Goal: Use online tool/utility: Utilize a website feature to perform a specific function

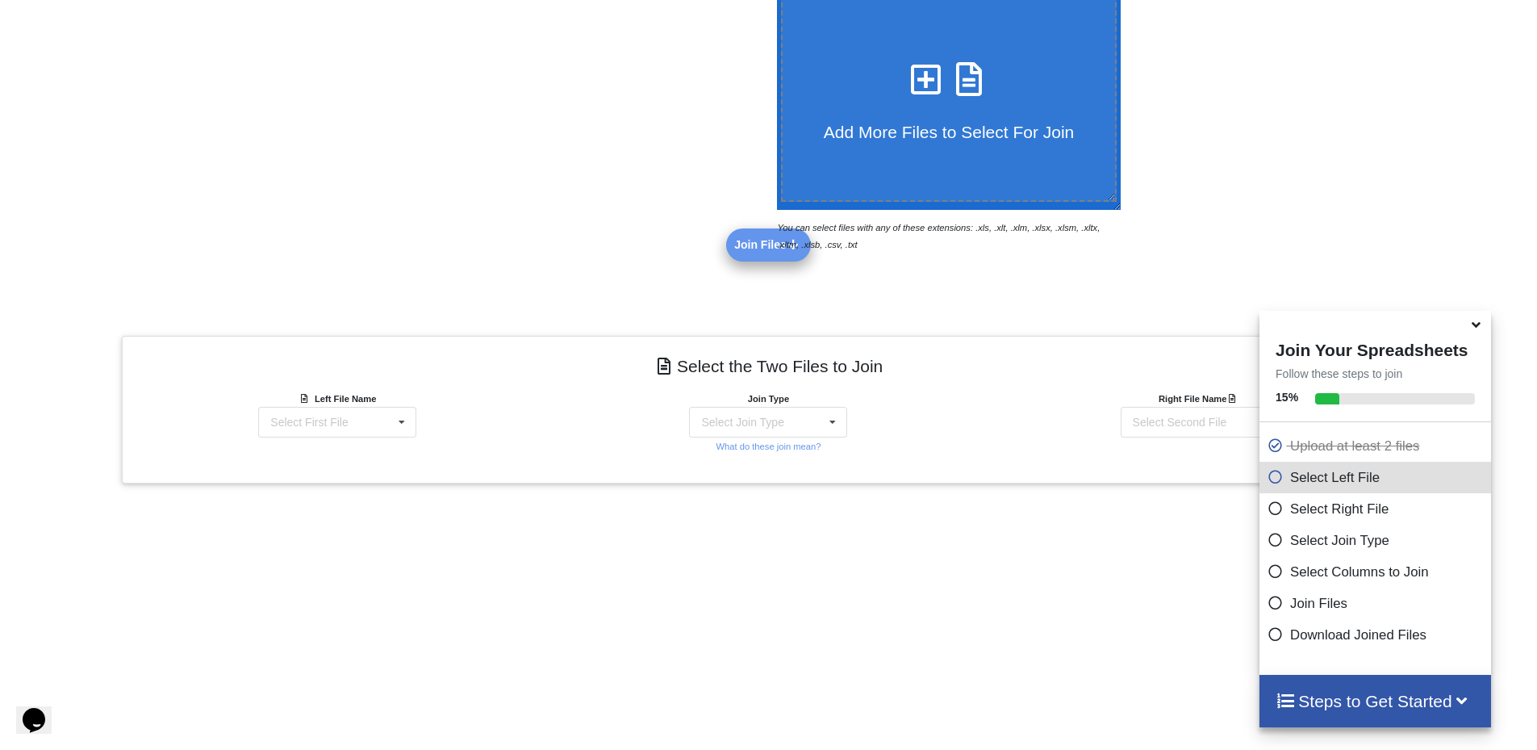
scroll to position [499, 0]
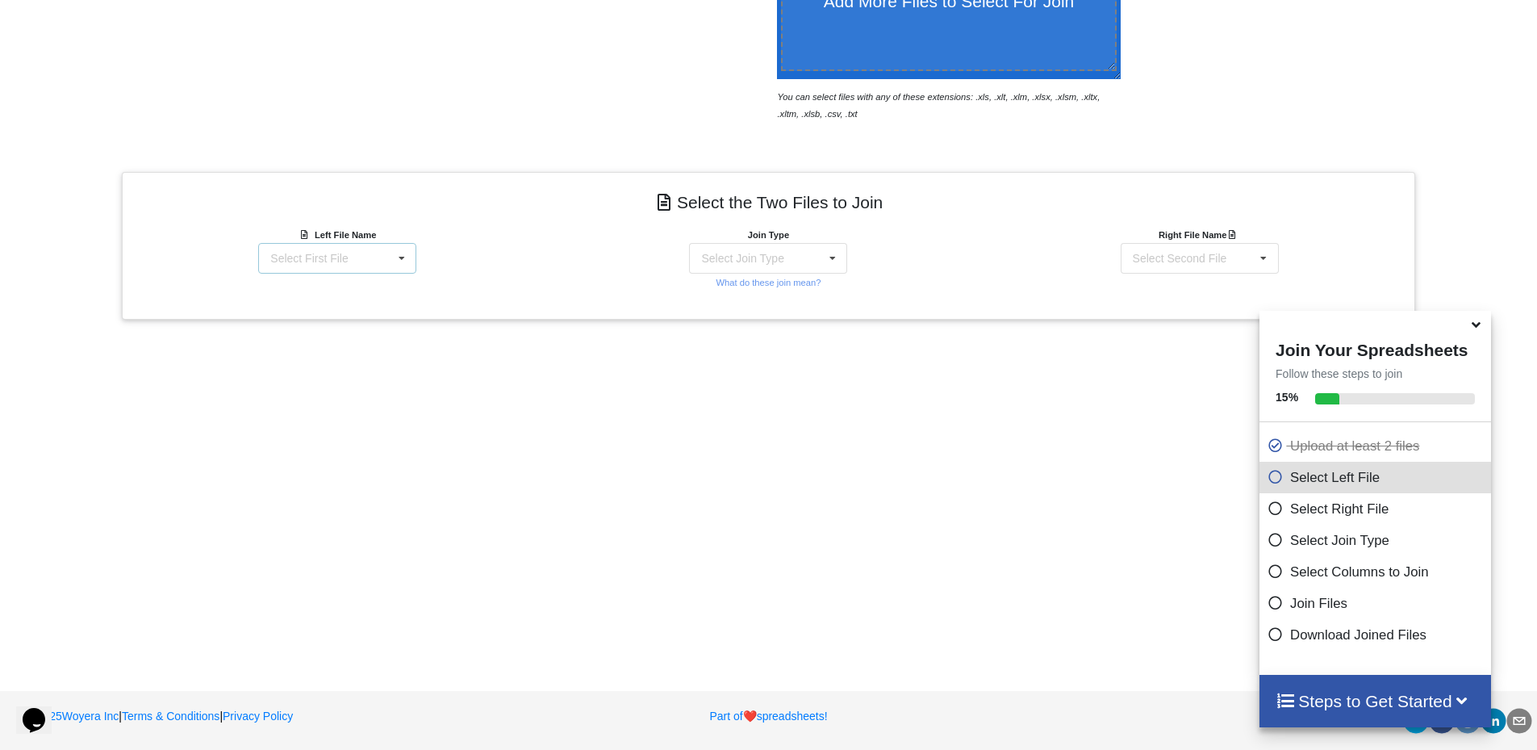
click at [336, 254] on div "Select First File" at bounding box center [308, 258] width 77 height 11
click at [332, 301] on span "BP-product-prices-backup_[DATE].csv" at bounding box center [294, 305] width 98 height 24
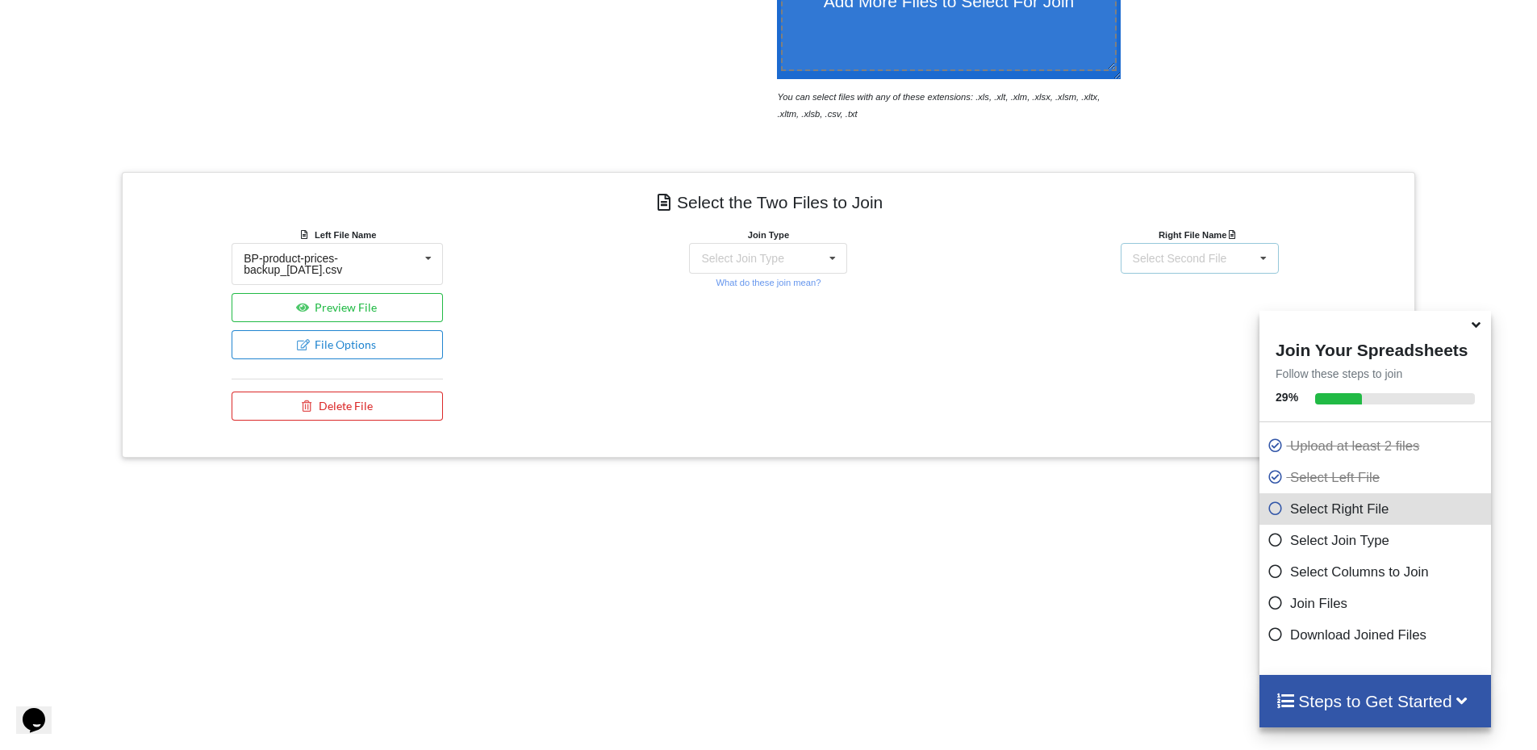
click at [1207, 261] on div "Select Second File" at bounding box center [1180, 258] width 94 height 11
click at [1180, 340] on span "BP-product-prices-updated_[DATE].csv" at bounding box center [1159, 346] width 102 height 24
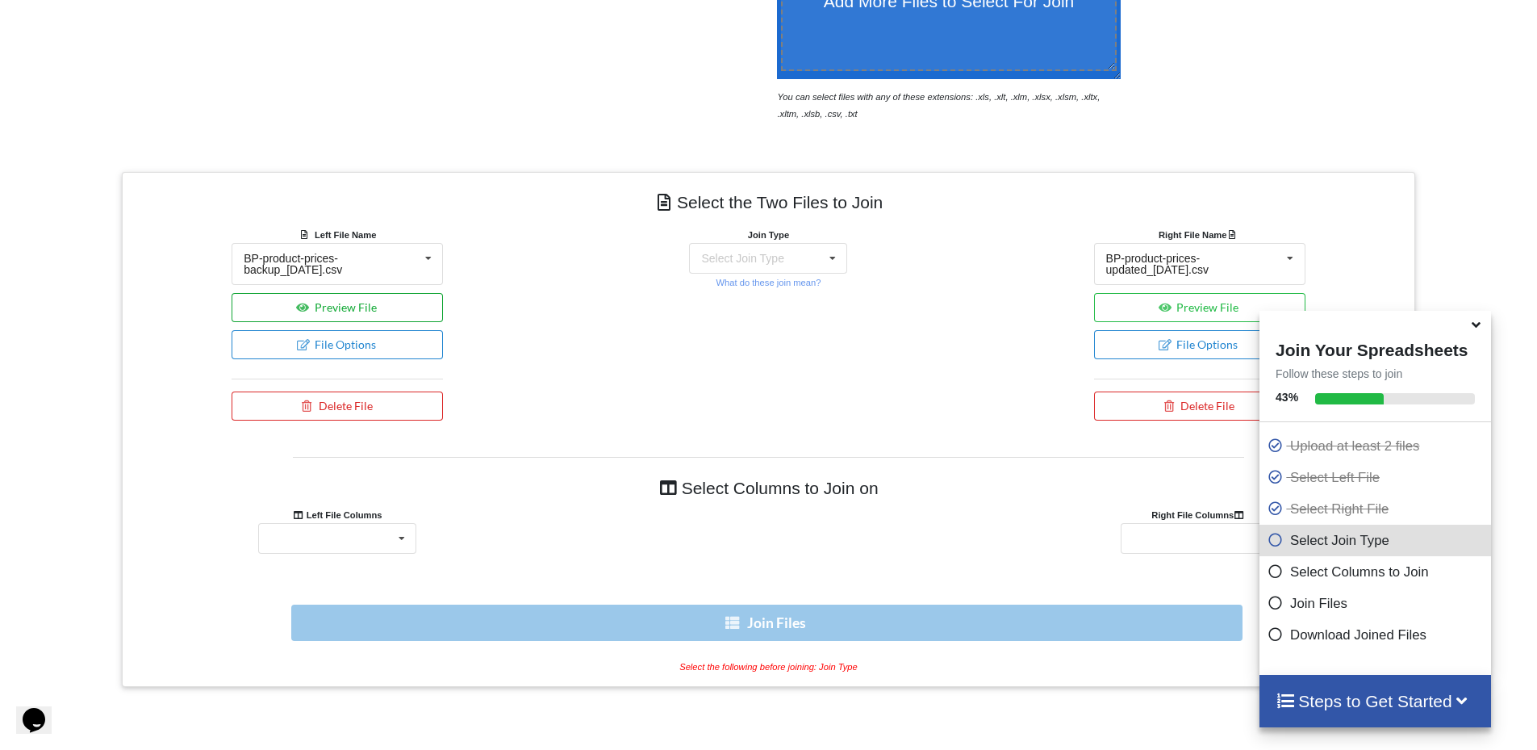
click at [315, 306] on button "Preview File" at bounding box center [337, 307] width 211 height 29
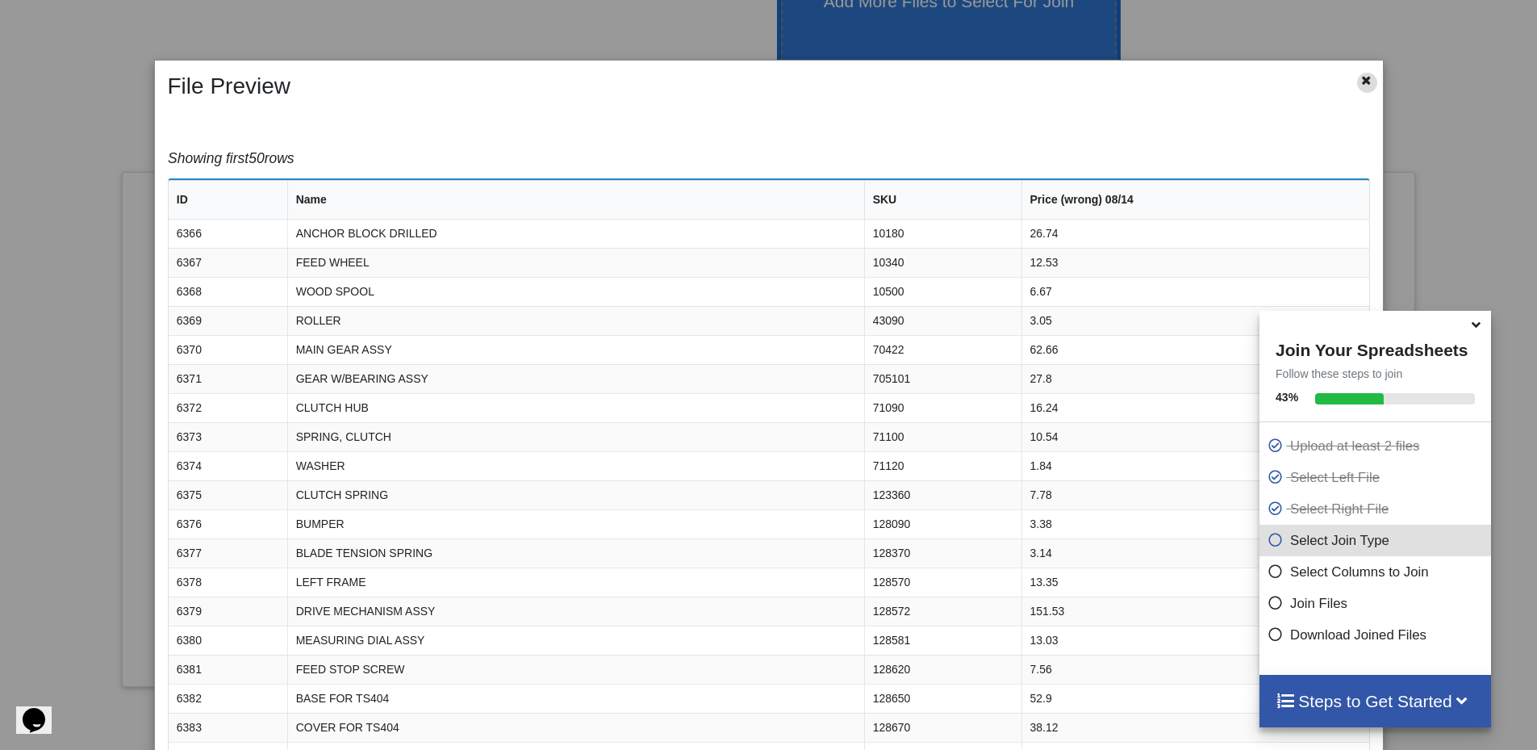
click at [1361, 87] on div at bounding box center [1367, 83] width 20 height 20
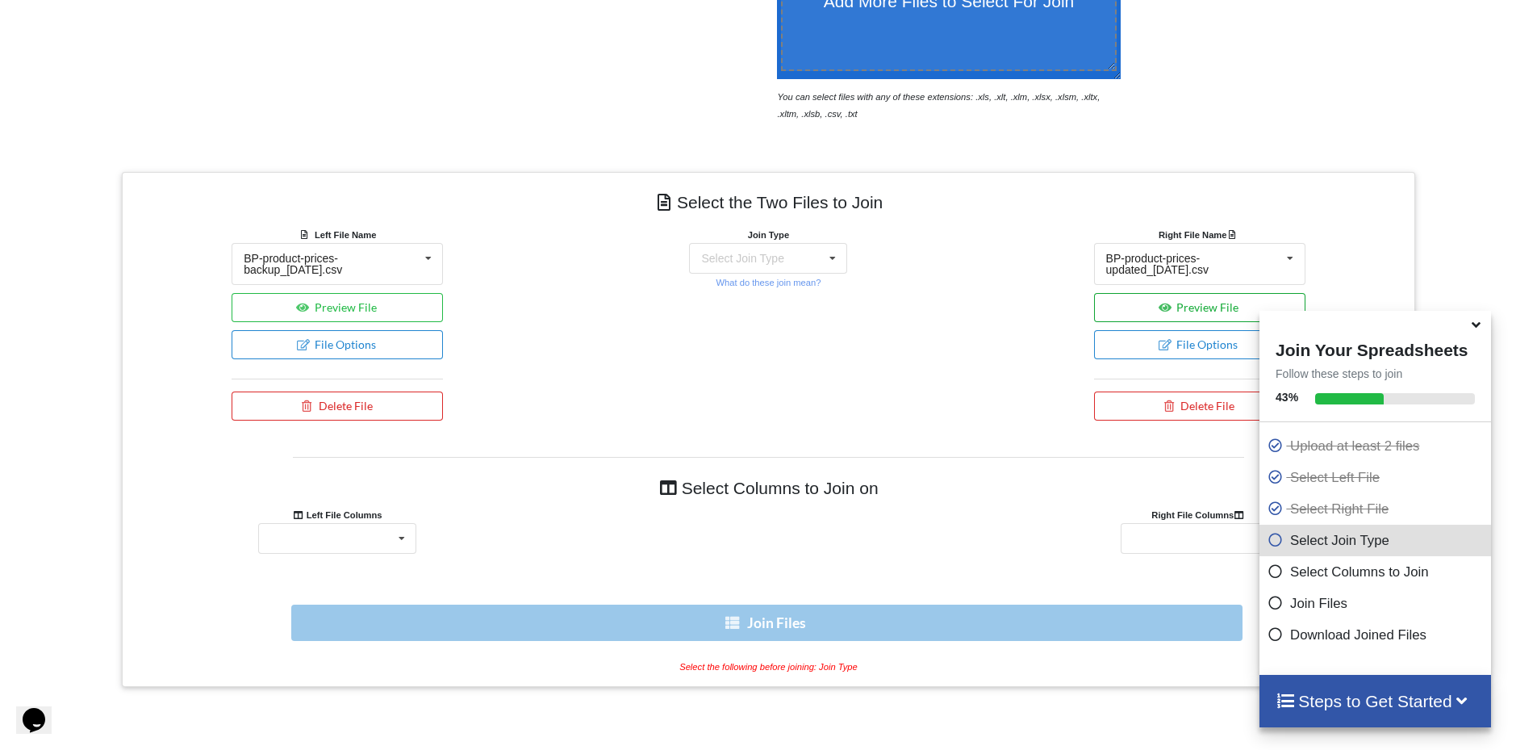
click at [1197, 305] on button "Preview File" at bounding box center [1199, 307] width 211 height 29
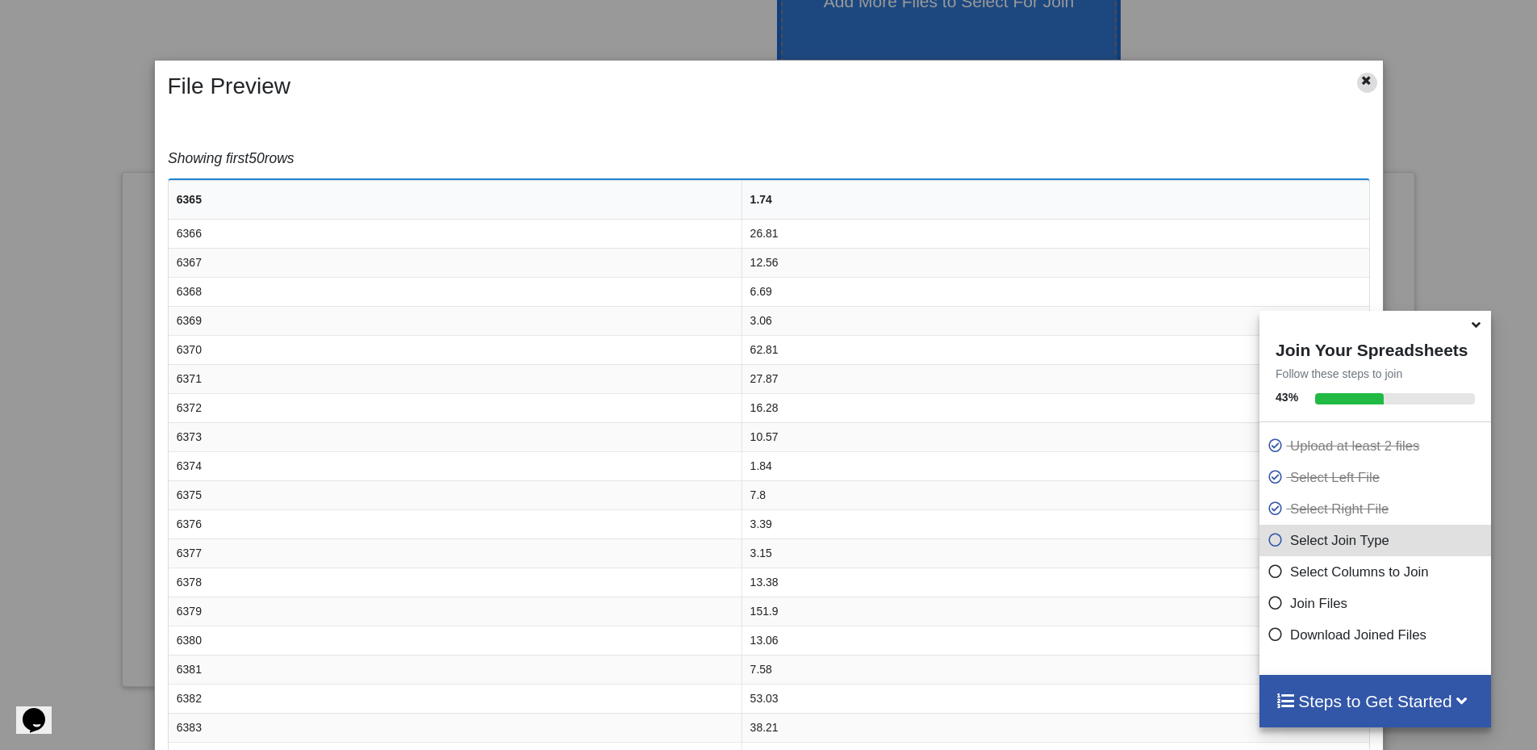
click at [1360, 77] on icon at bounding box center [1367, 78] width 14 height 11
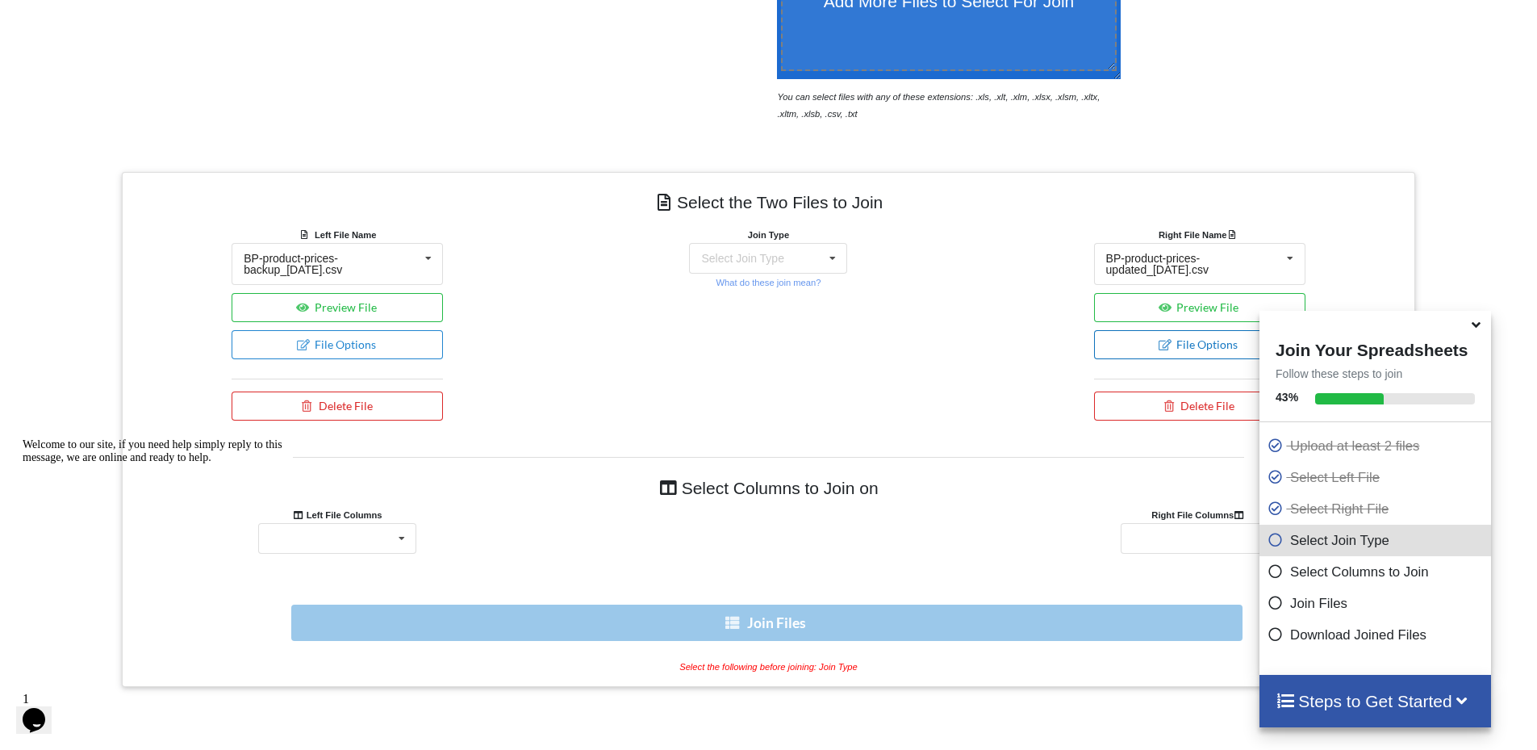
click at [1195, 337] on button "File Options" at bounding box center [1199, 344] width 211 height 29
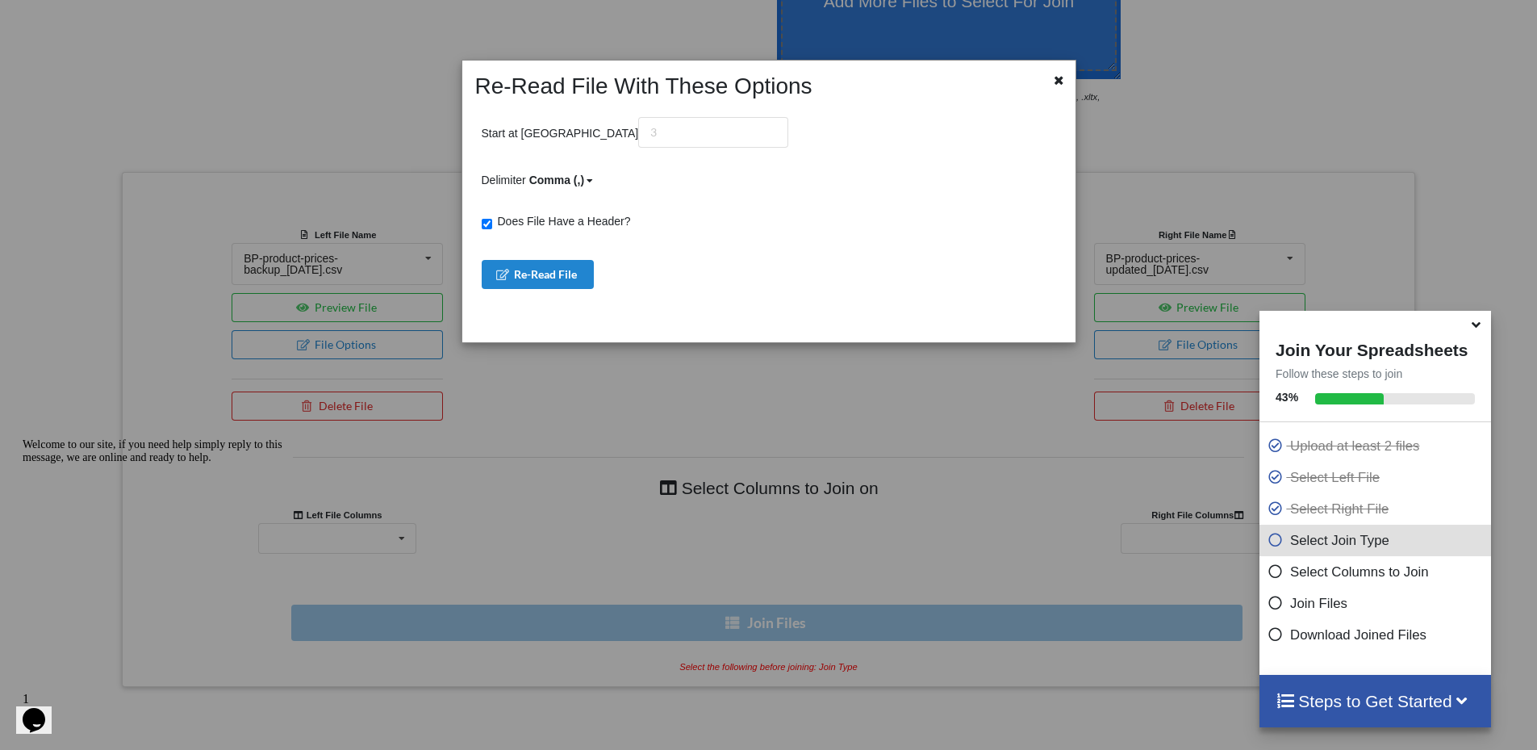
click at [514, 218] on span "Does File Have a Header?" at bounding box center [561, 221] width 139 height 13
click at [492, 219] on input "Does File Have a Header?" at bounding box center [487, 224] width 10 height 10
checkbox input "false"
click at [540, 273] on button "Re-Read File" at bounding box center [538, 274] width 113 height 29
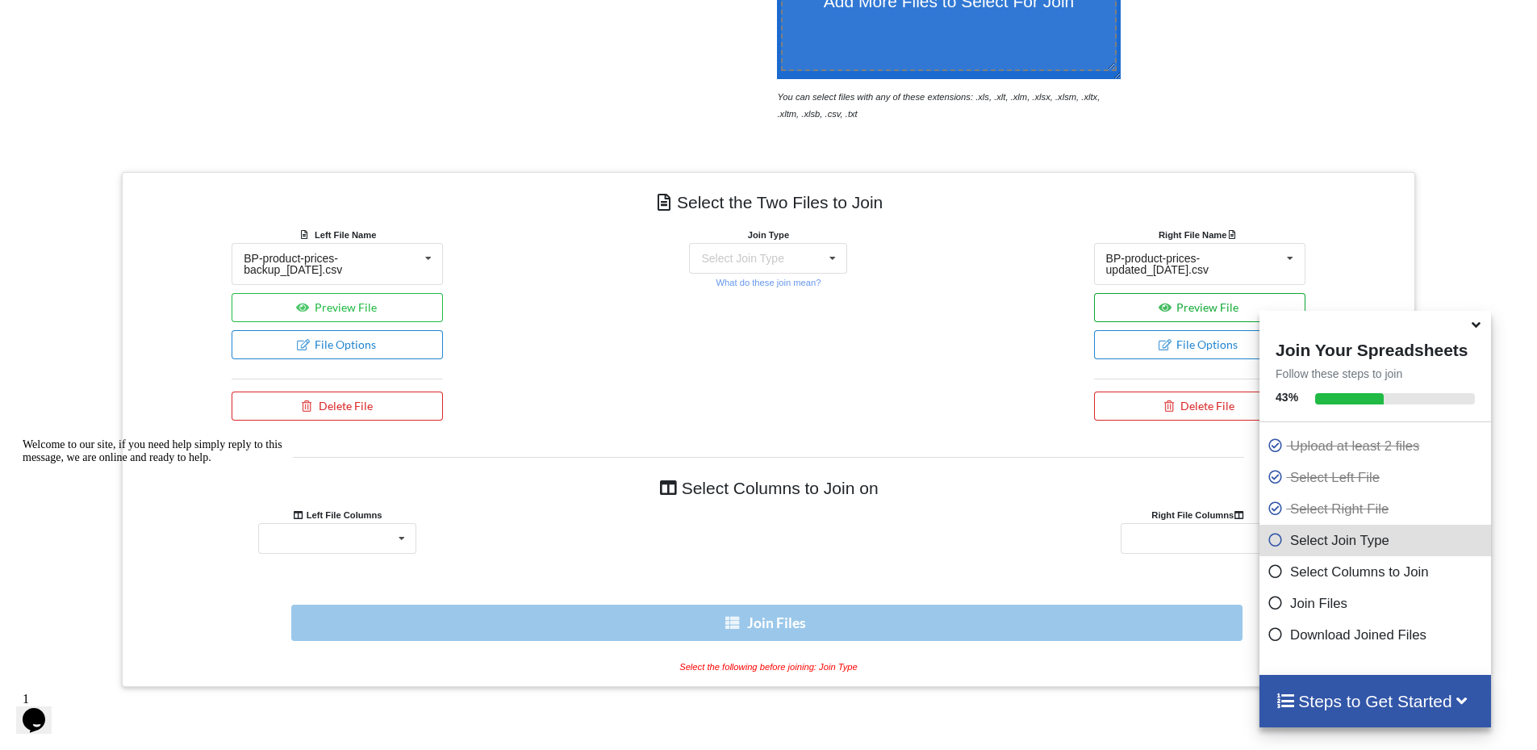
click at [1147, 300] on button "Preview File" at bounding box center [1199, 307] width 211 height 29
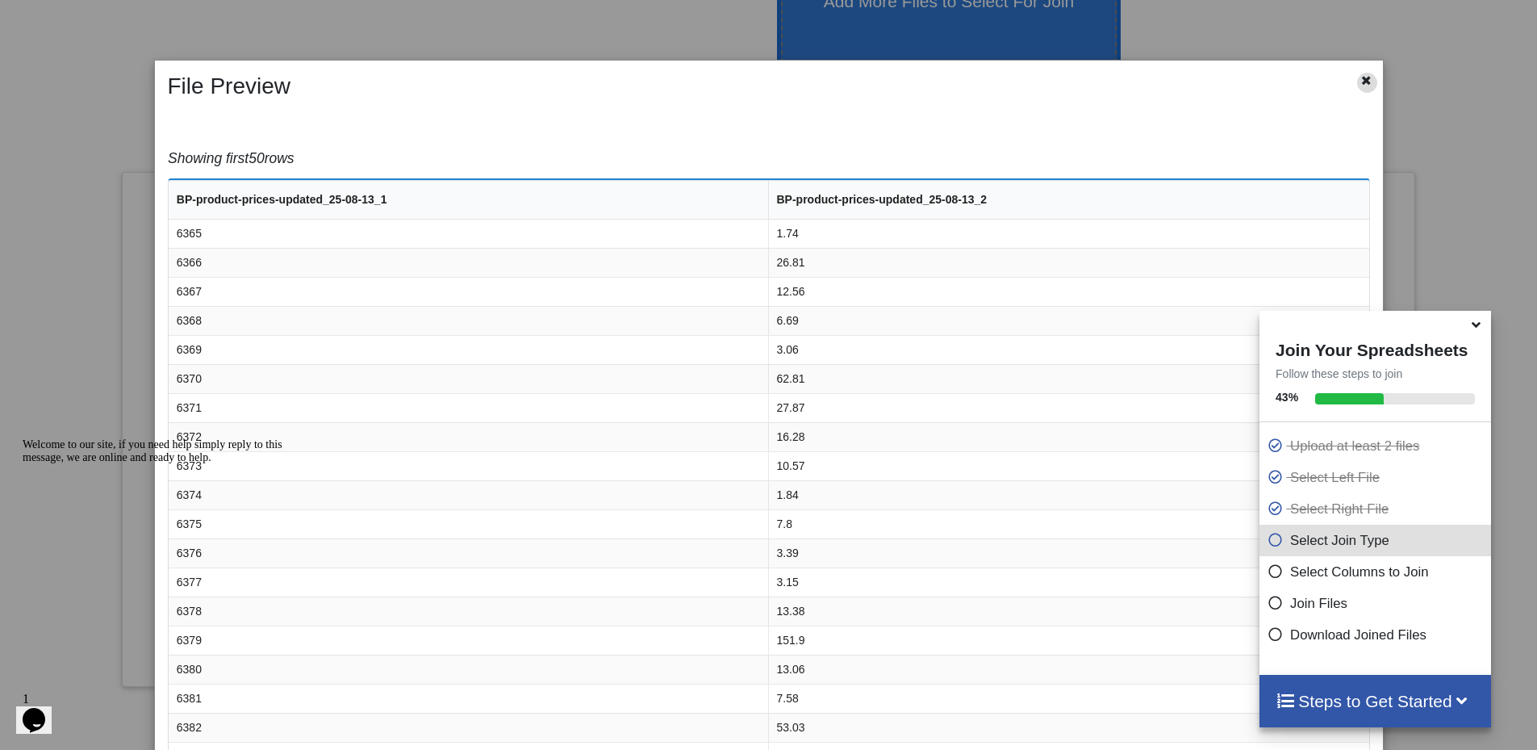
click at [1362, 81] on icon at bounding box center [1367, 78] width 14 height 11
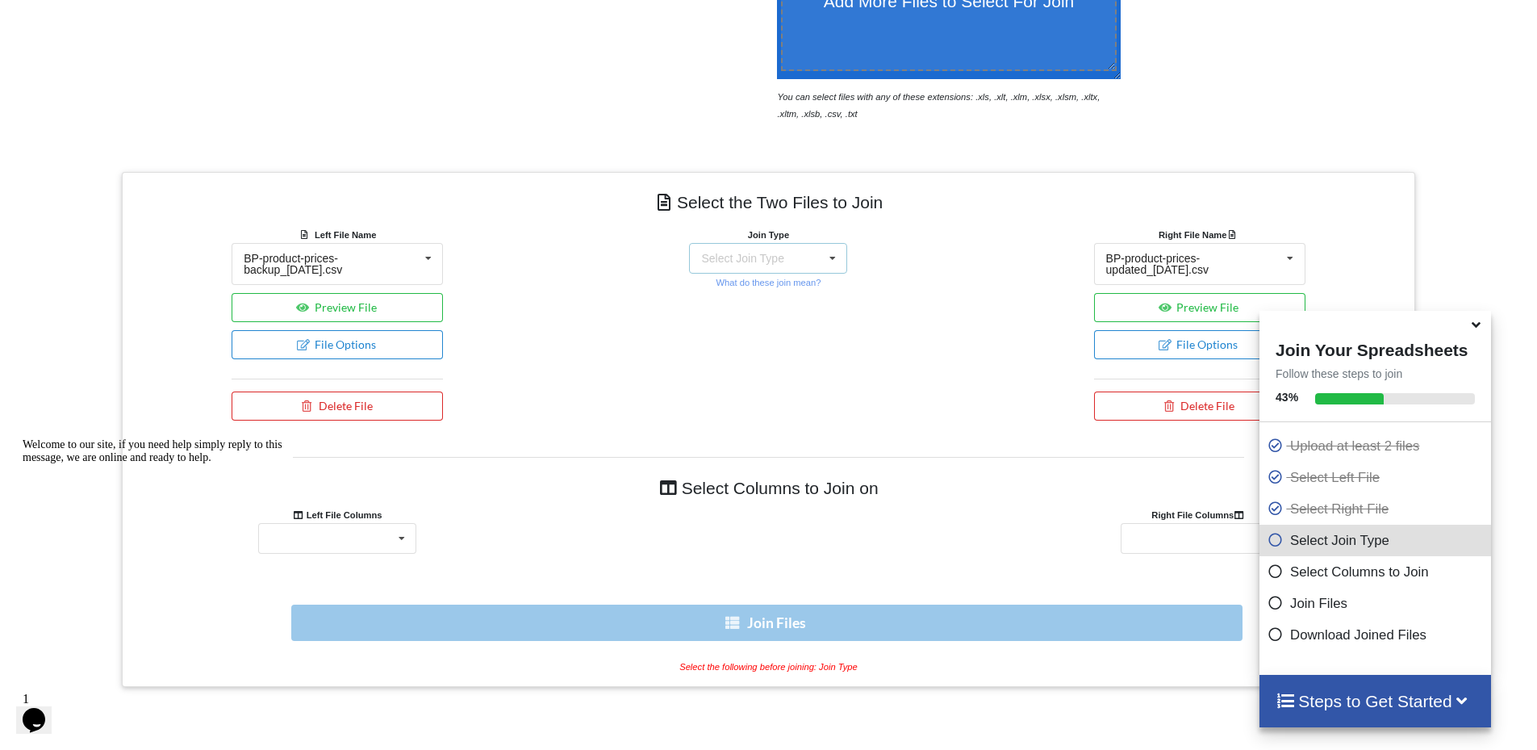
click at [773, 254] on div "Select Join Type" at bounding box center [742, 258] width 82 height 11
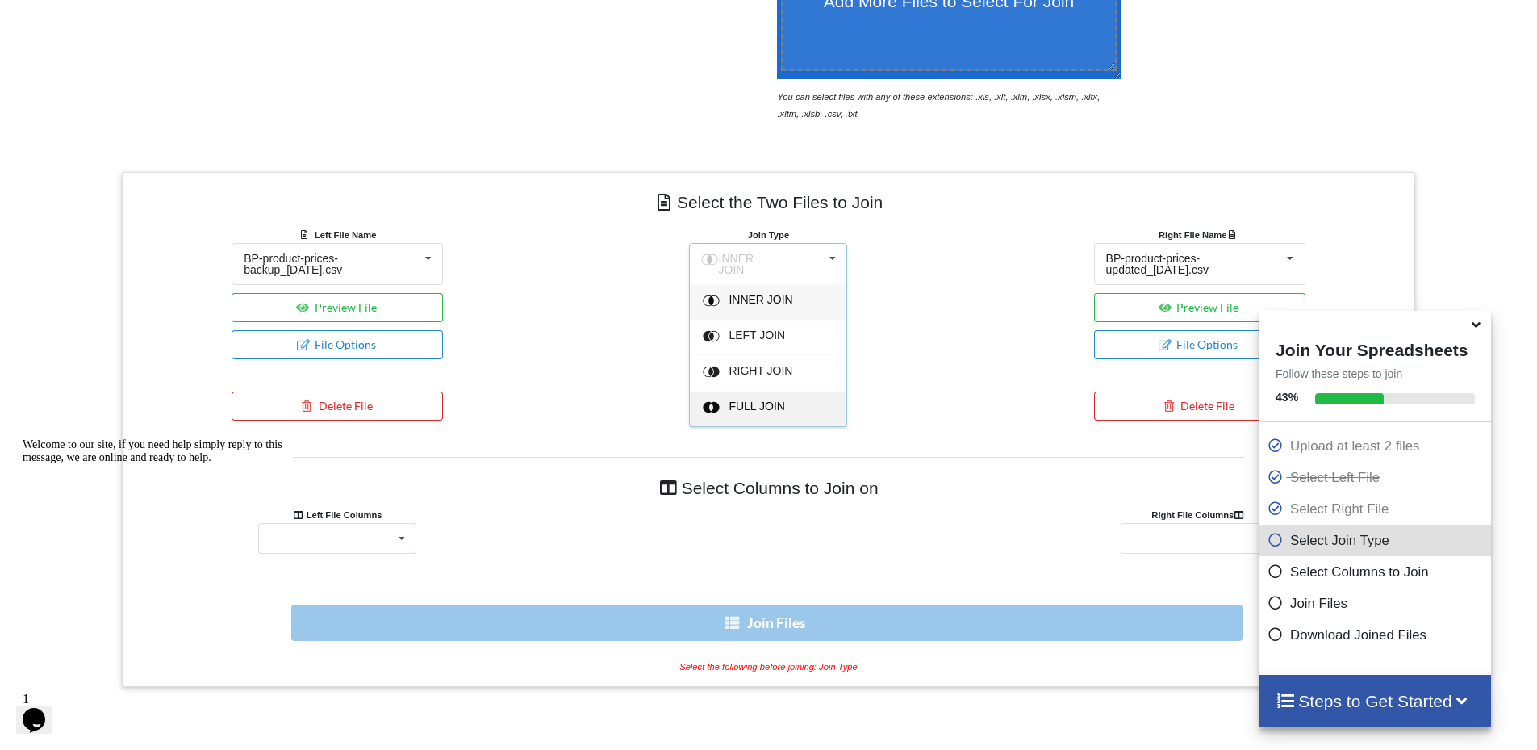
click at [767, 306] on span "FULL JOIN" at bounding box center [761, 299] width 64 height 13
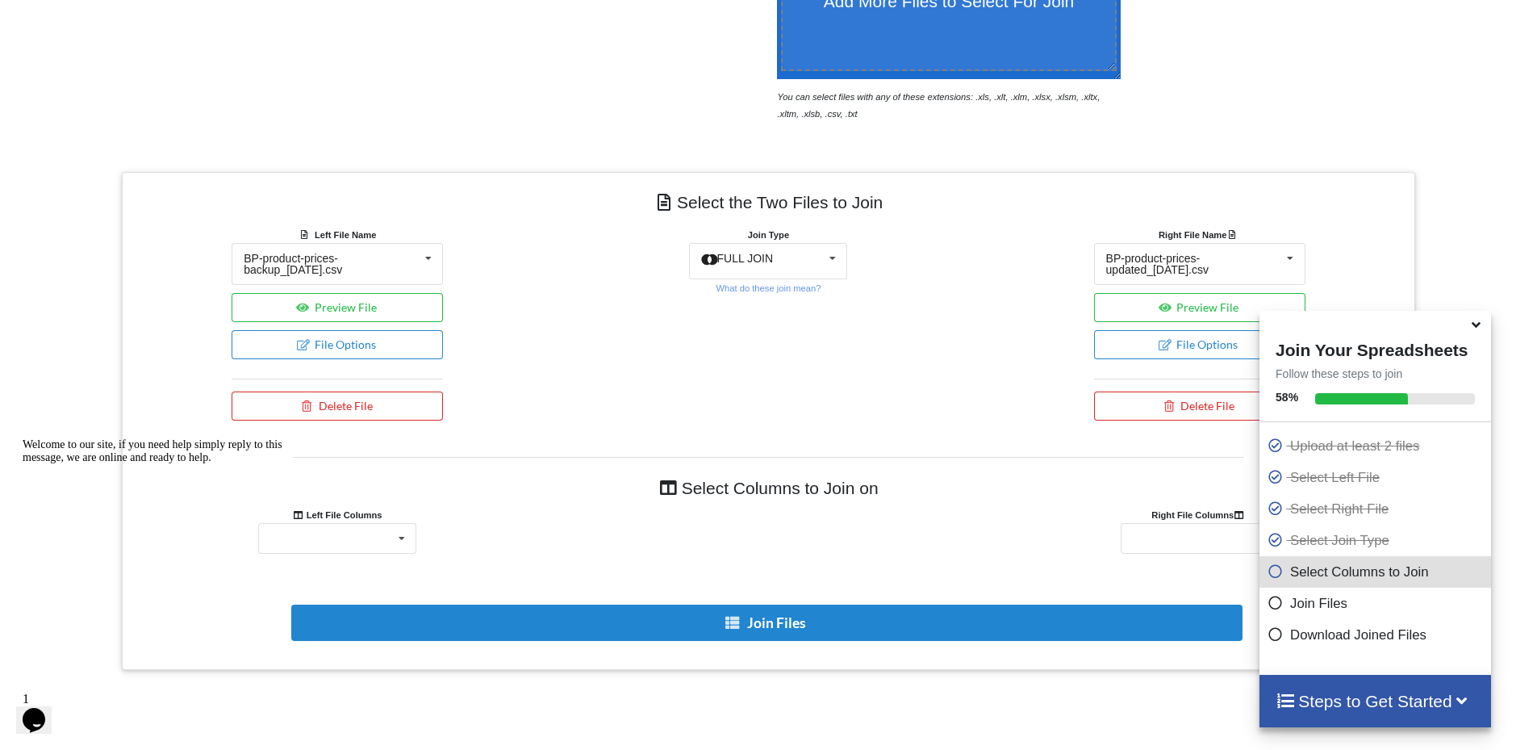
click at [295, 438] on div at bounding box center [168, 438] width 290 height 0
click at [295, 464] on div "Welcome to our site, if you need help simply reply to this message, we are onli…" at bounding box center [168, 451] width 290 height 26
click at [375, 528] on div "ID Name SKU Price (wrong) 08/14" at bounding box center [337, 538] width 158 height 31
click at [345, 566] on div "ID" at bounding box center [337, 568] width 157 height 30
click at [1188, 533] on div "BP-product-prices-updated_25-08-13_1 BP-product-prices-updated_25-08-13_2" at bounding box center [1200, 538] width 158 height 31
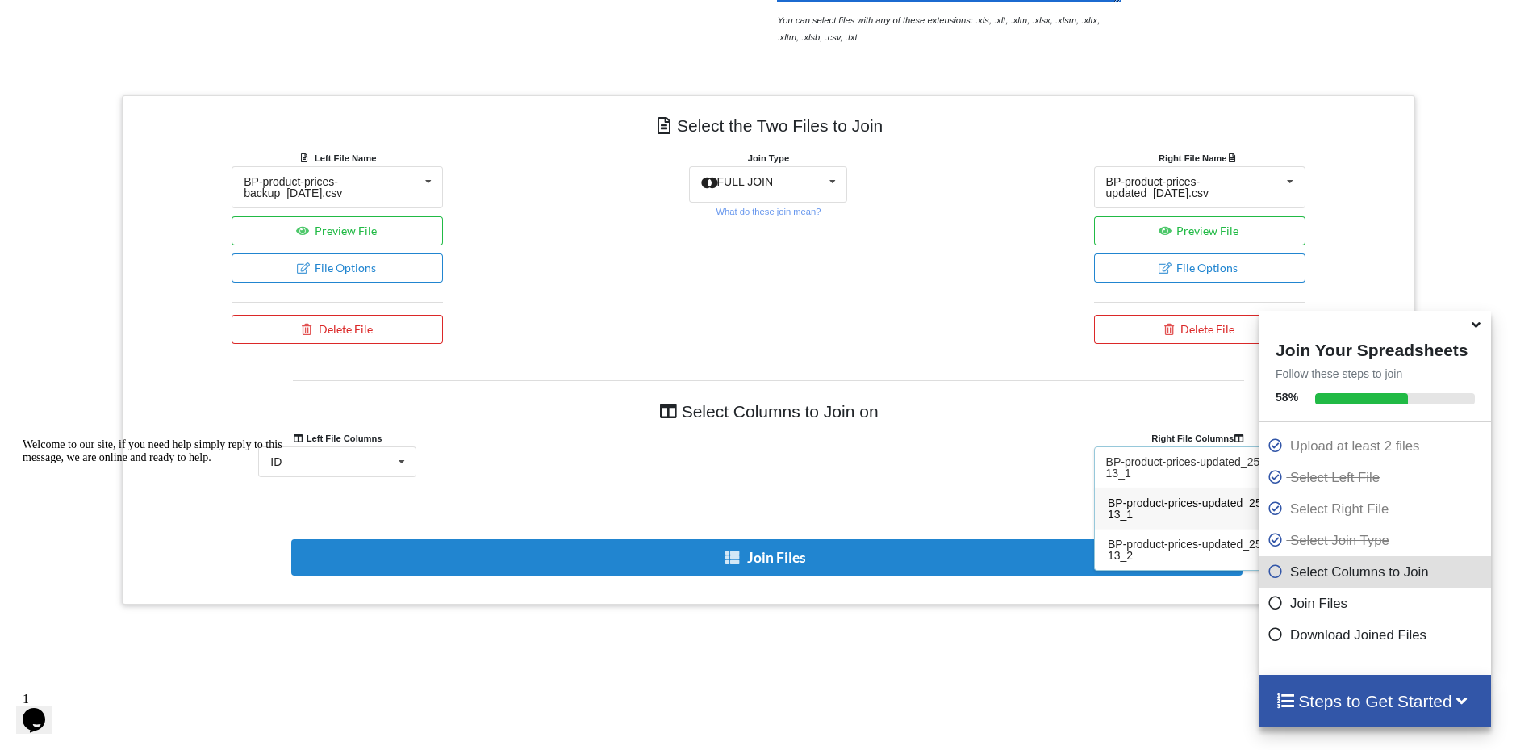
scroll to position [579, 0]
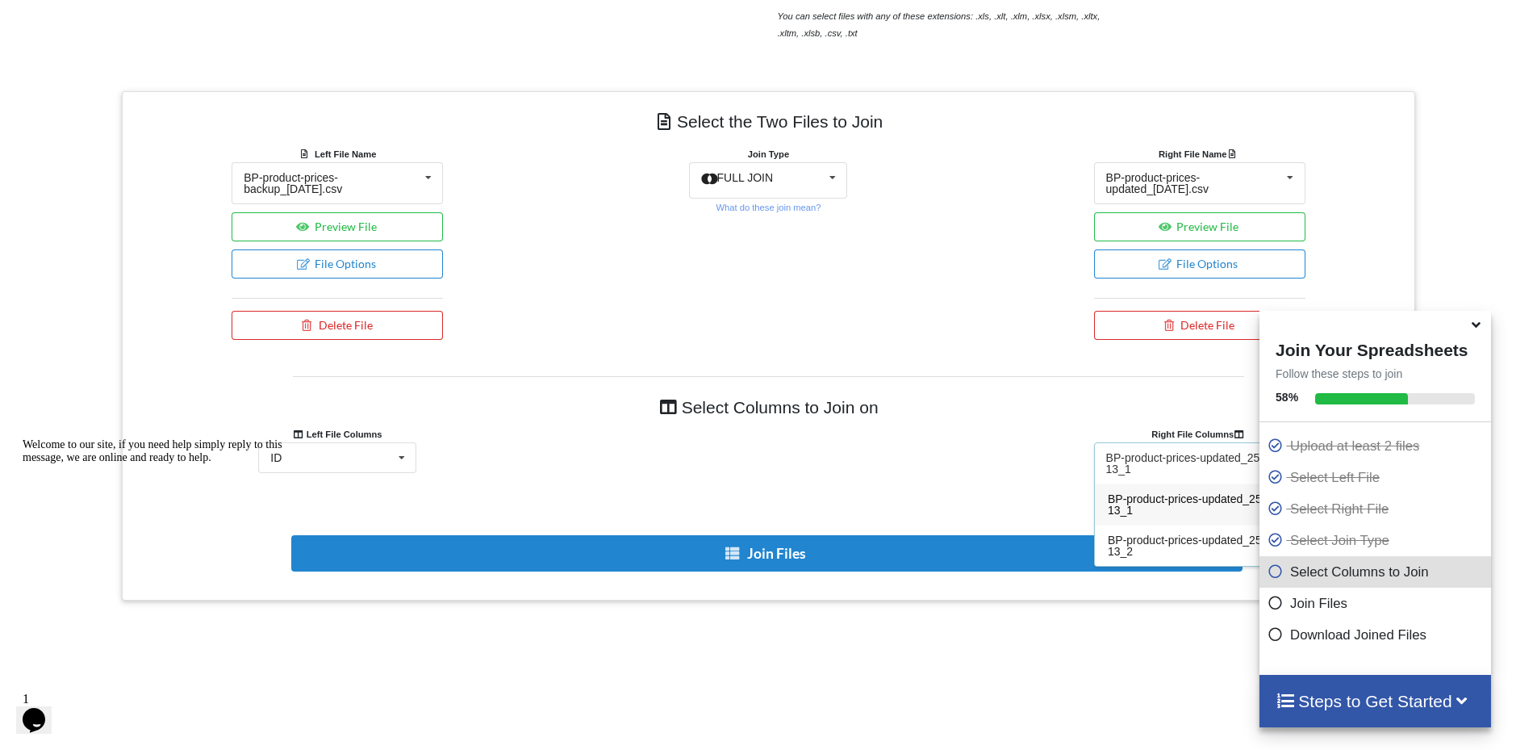
click at [1154, 503] on span "BP-product-prices-updated_25-08-13_1" at bounding box center [1195, 504] width 174 height 24
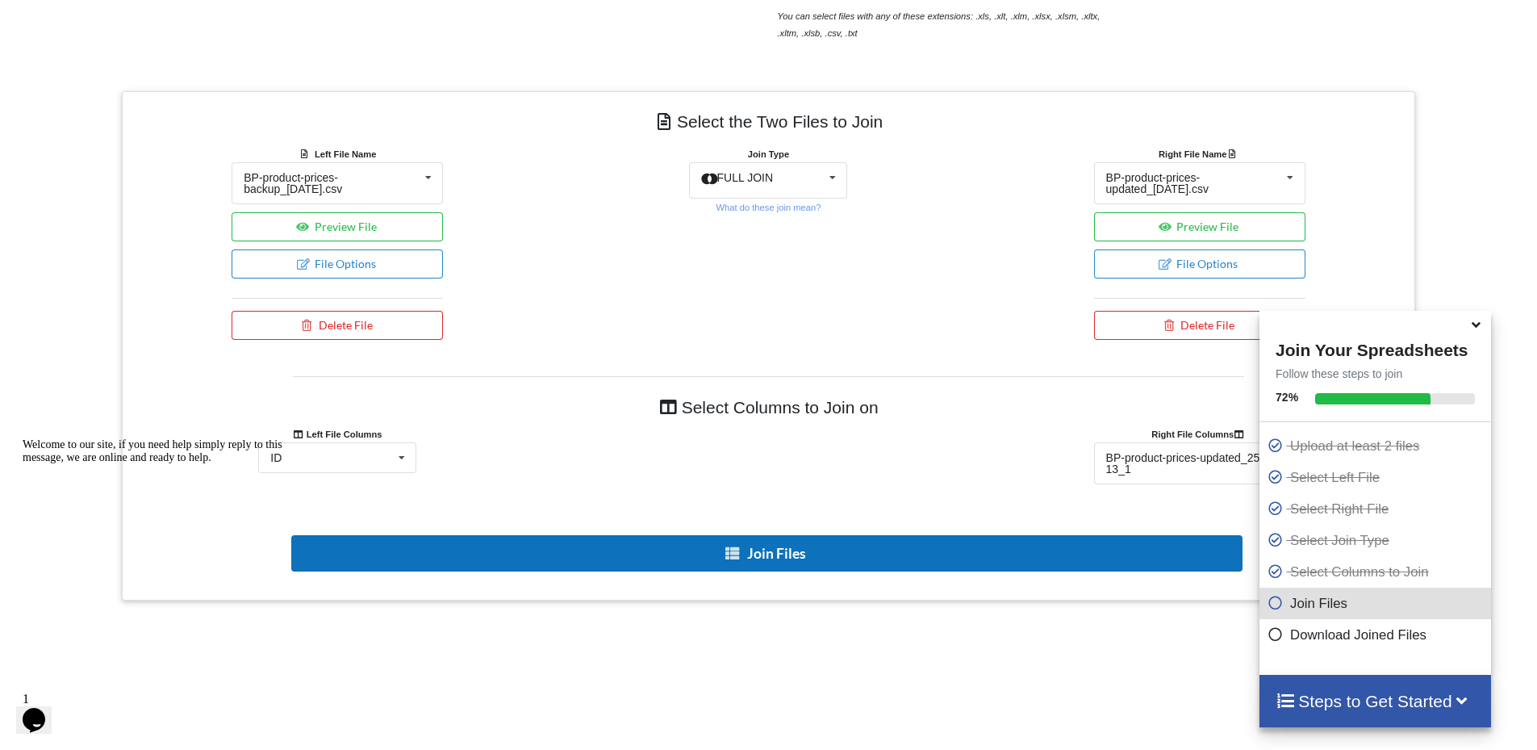
click at [754, 559] on button "Join Files" at bounding box center [766, 553] width 951 height 36
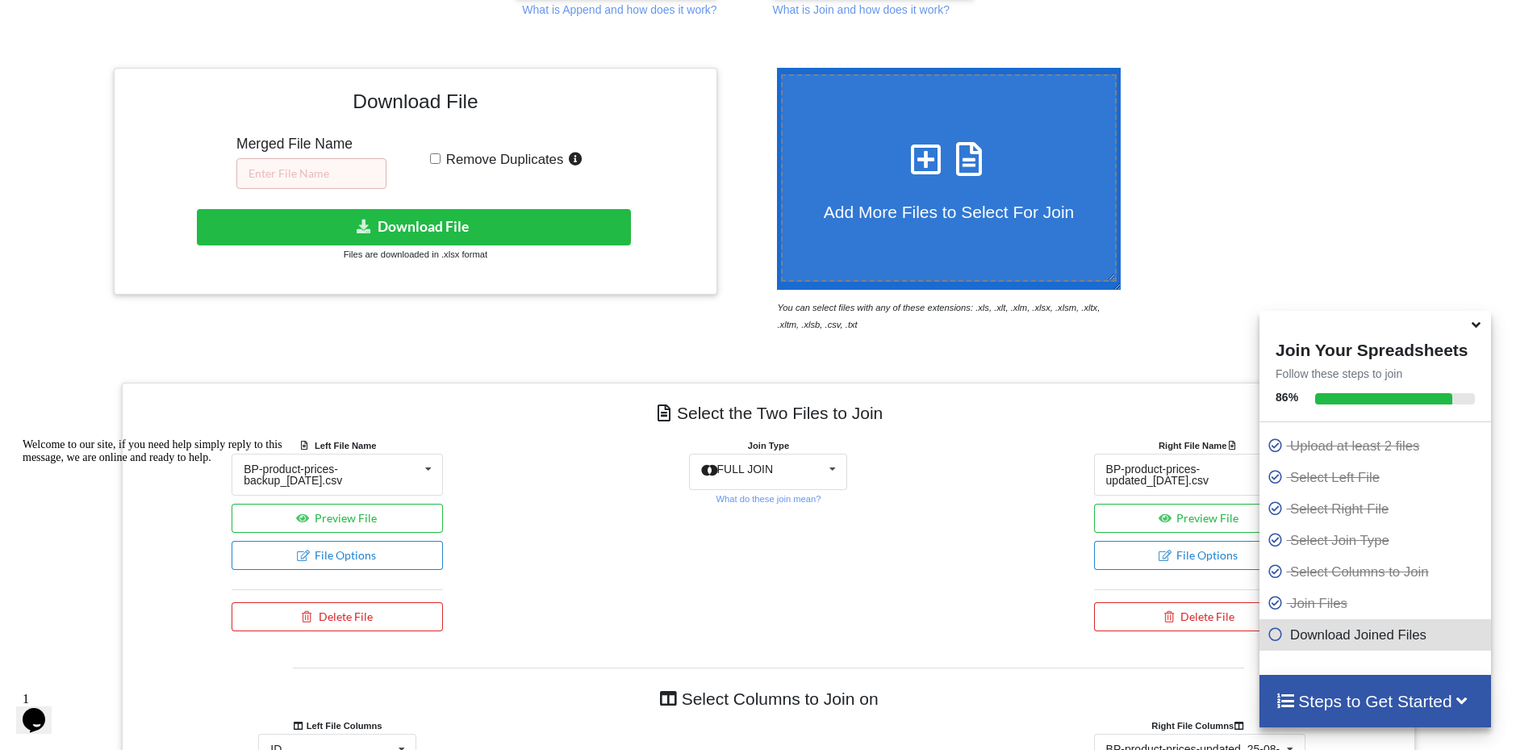
scroll to position [176, 0]
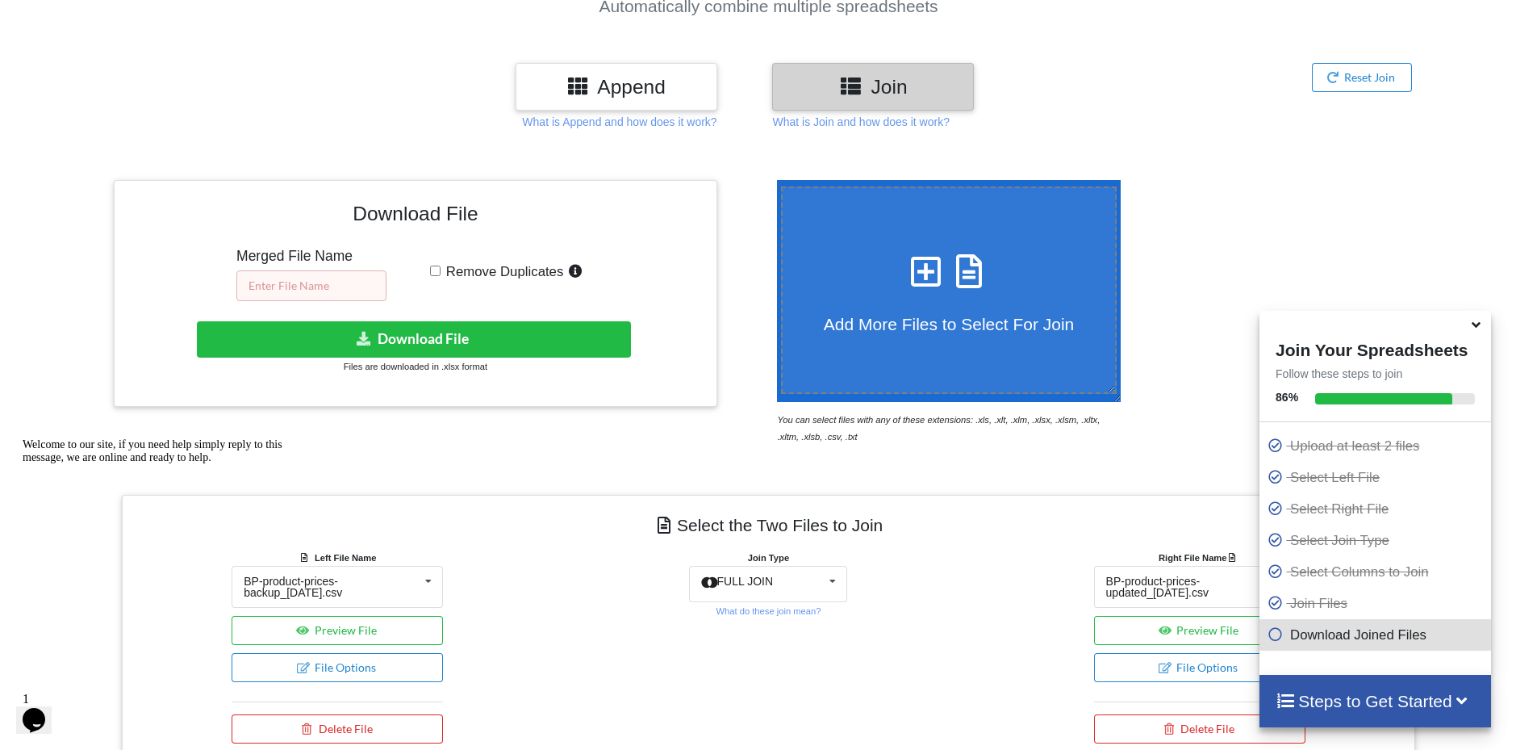
click at [278, 278] on input "text" at bounding box center [311, 285] width 150 height 31
click at [311, 283] on input "BP-prices-cmpared-v2" at bounding box center [311, 285] width 150 height 31
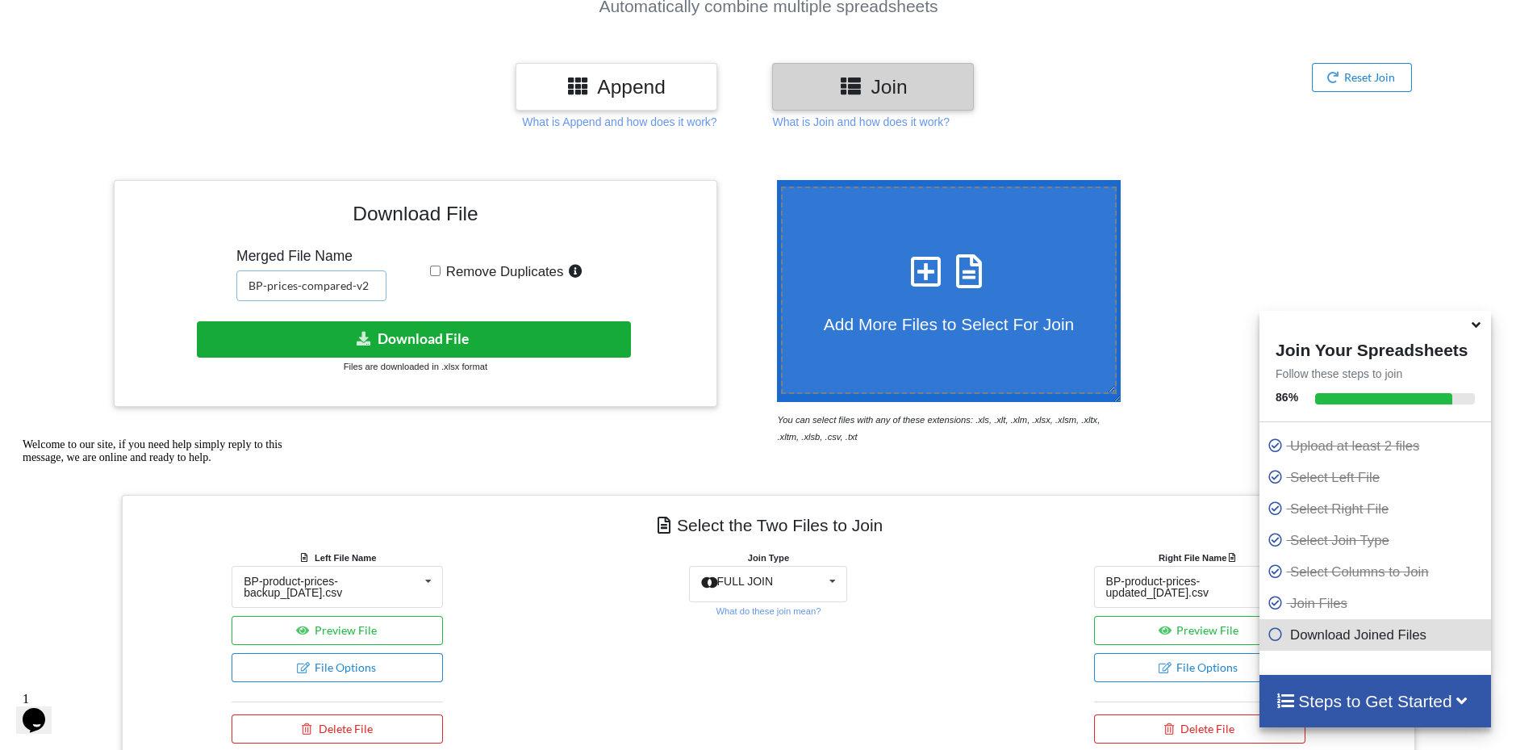
type input "BP-prices-compared-v2"
click at [439, 336] on button "Download File" at bounding box center [414, 339] width 434 height 36
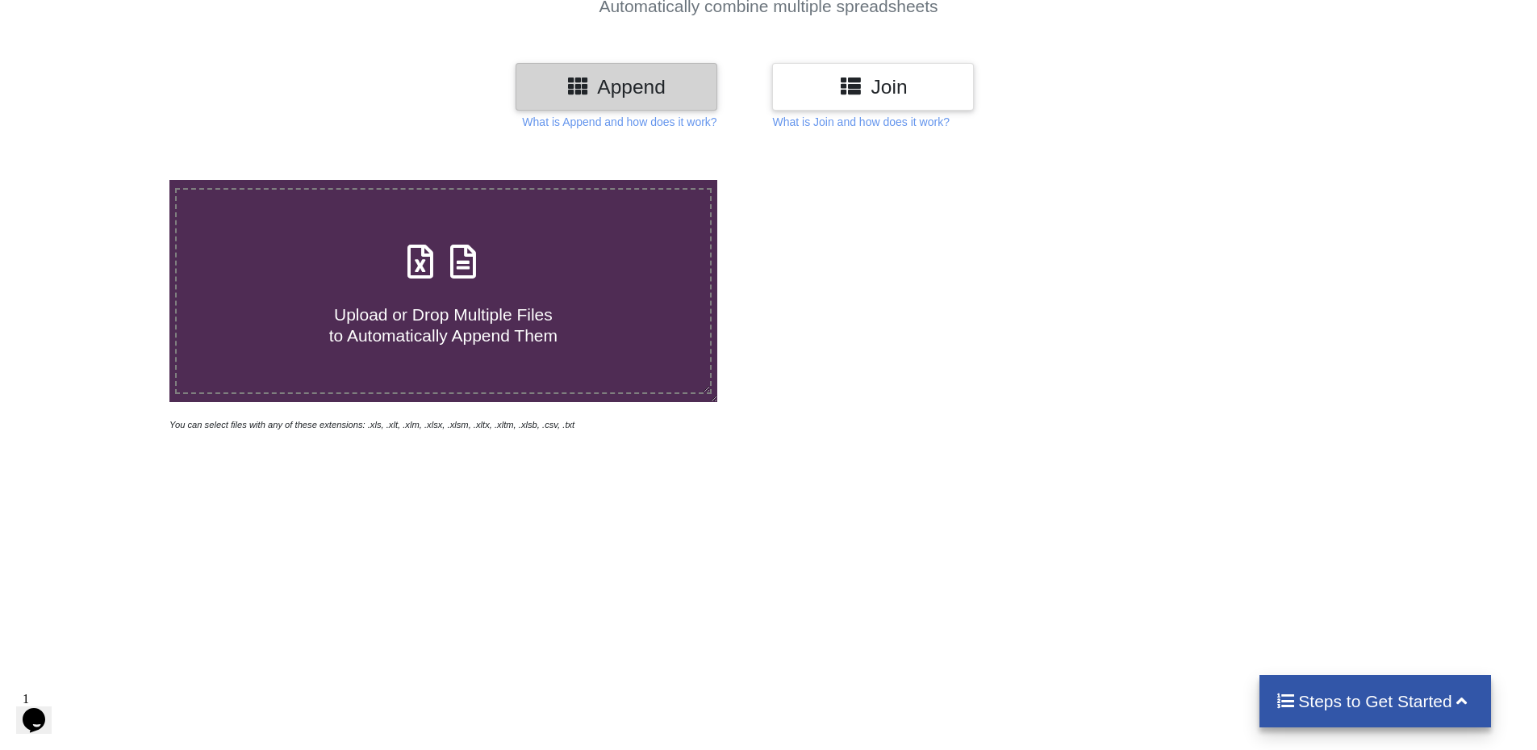
click at [872, 80] on h3 "Join" at bounding box center [873, 86] width 178 height 23
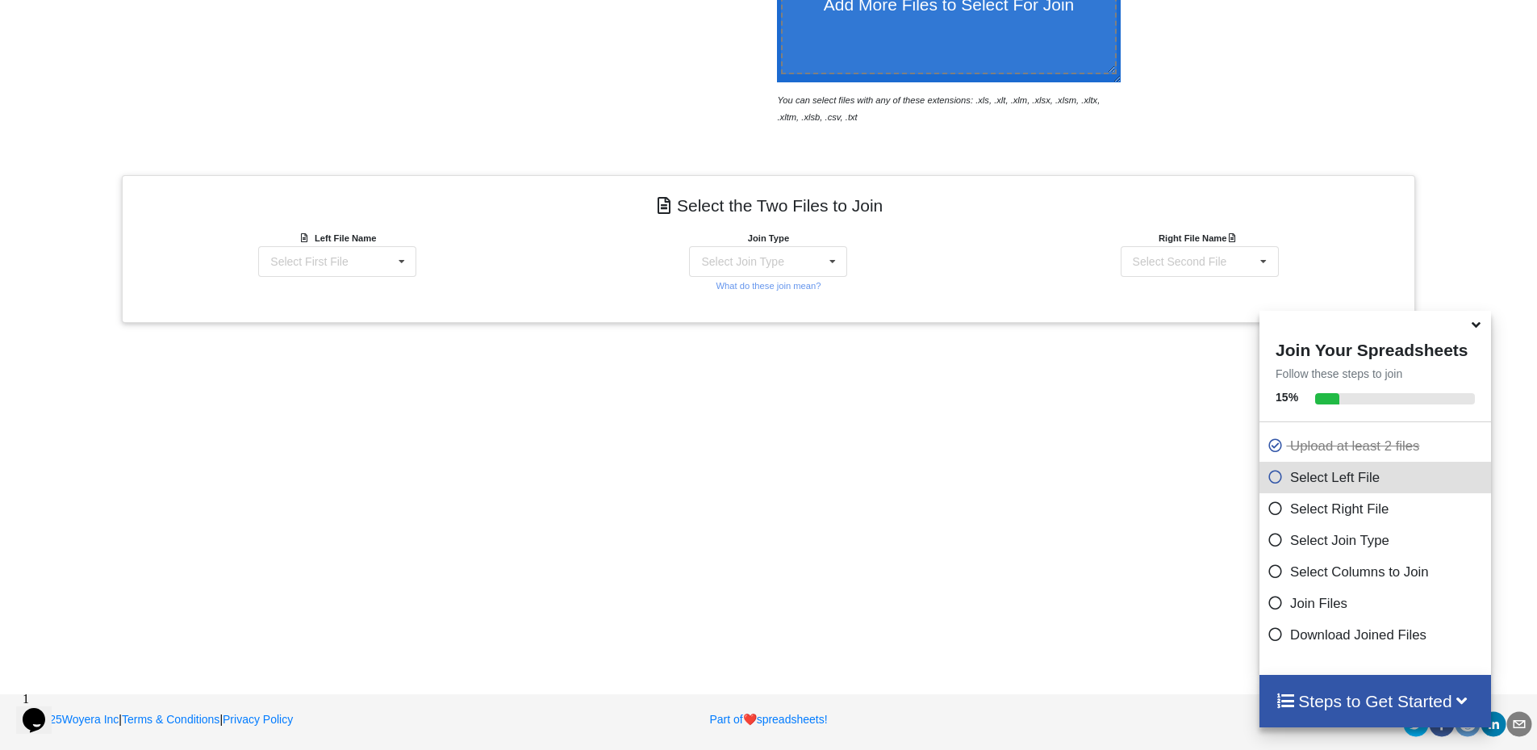
scroll to position [499, 0]
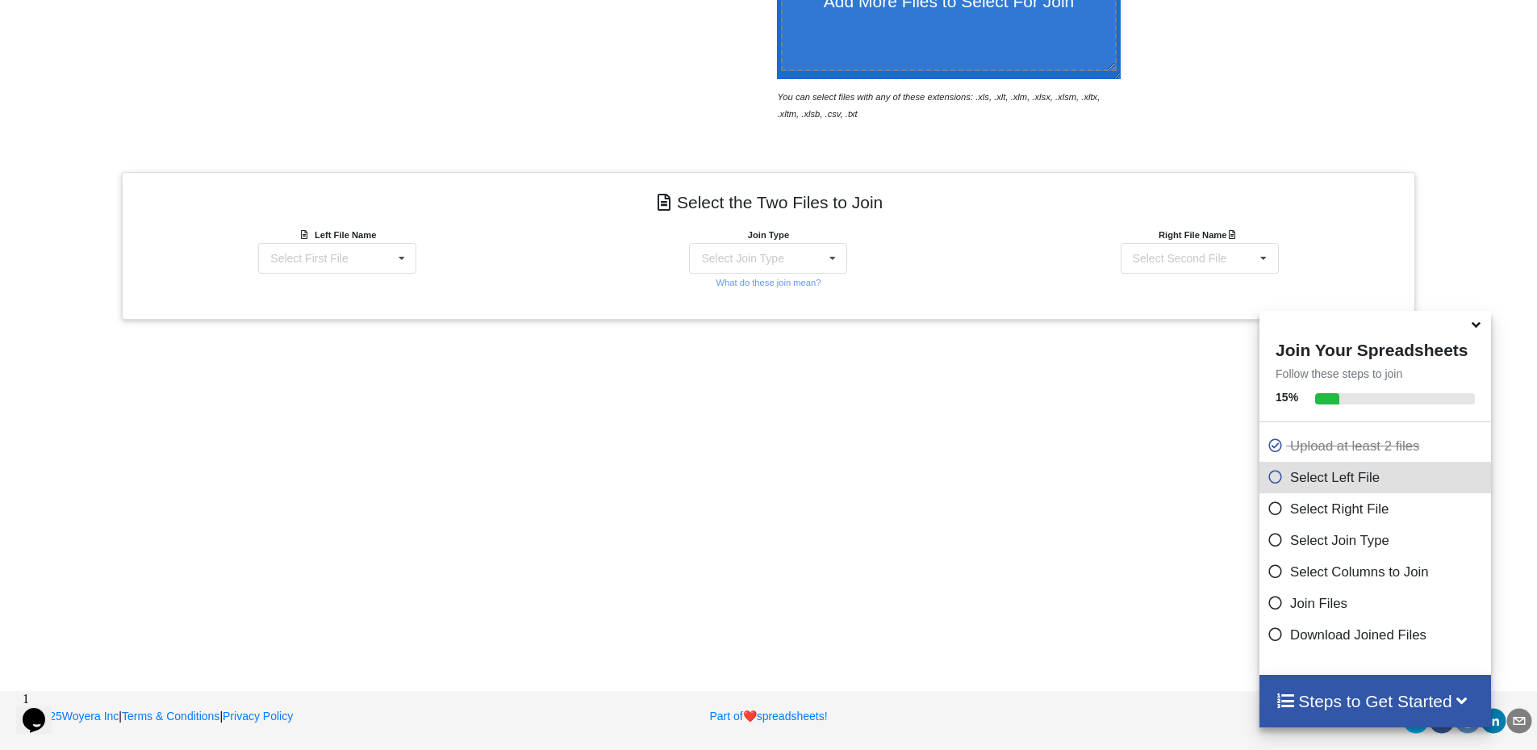
click at [341, 280] on div "Left File Name Select First File BP-prices-compared-v2.csv BP-product-prices-ba…" at bounding box center [337, 258] width 431 height 65
click at [340, 259] on div "Select First File" at bounding box center [308, 258] width 77 height 11
click at [346, 295] on div "BP-prices-compared-v2.csv" at bounding box center [337, 288] width 173 height 30
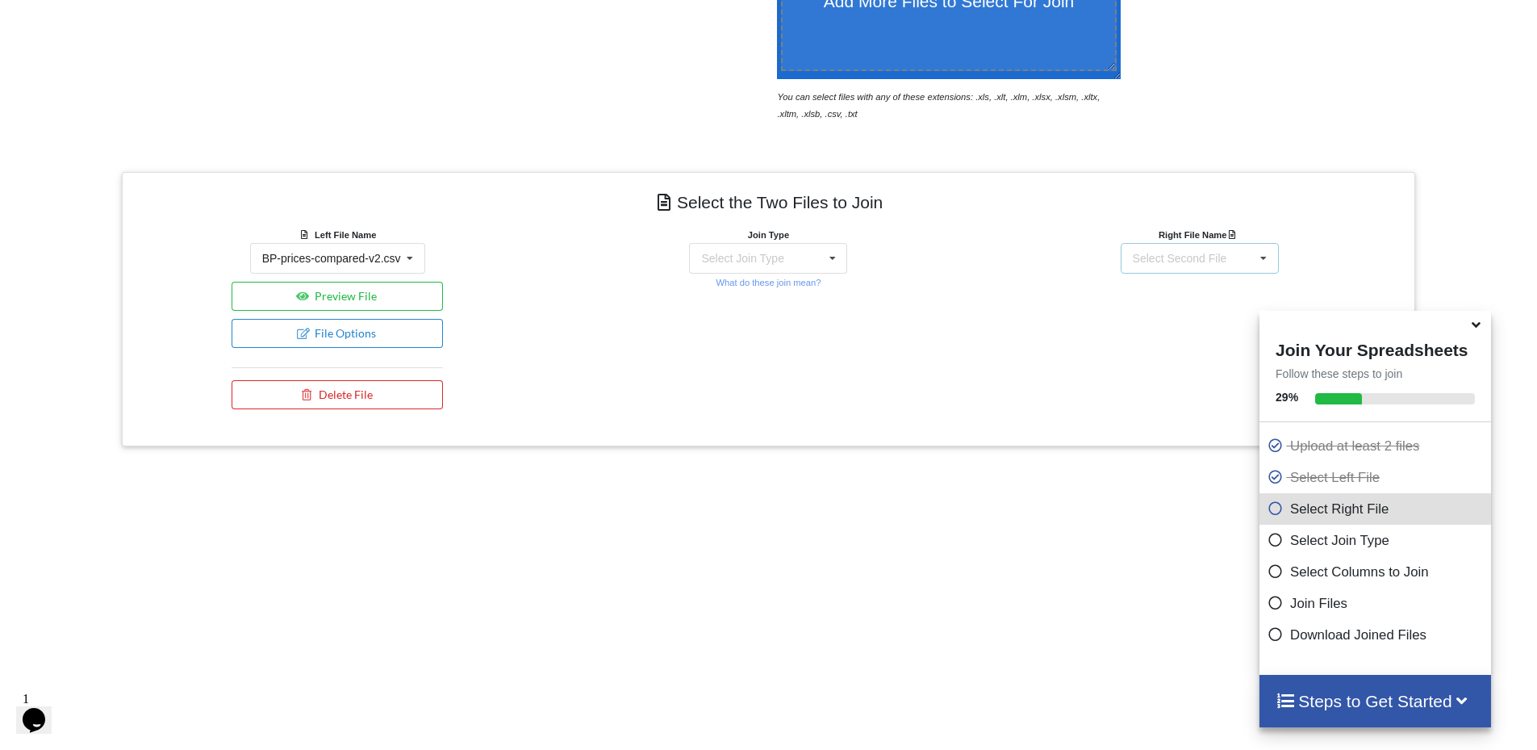
click at [1219, 256] on div "Select Second File" at bounding box center [1180, 258] width 94 height 11
click at [1193, 335] on span "BP-product-prices-backup_25-08-13_updated.csv" at bounding box center [1198, 323] width 145 height 24
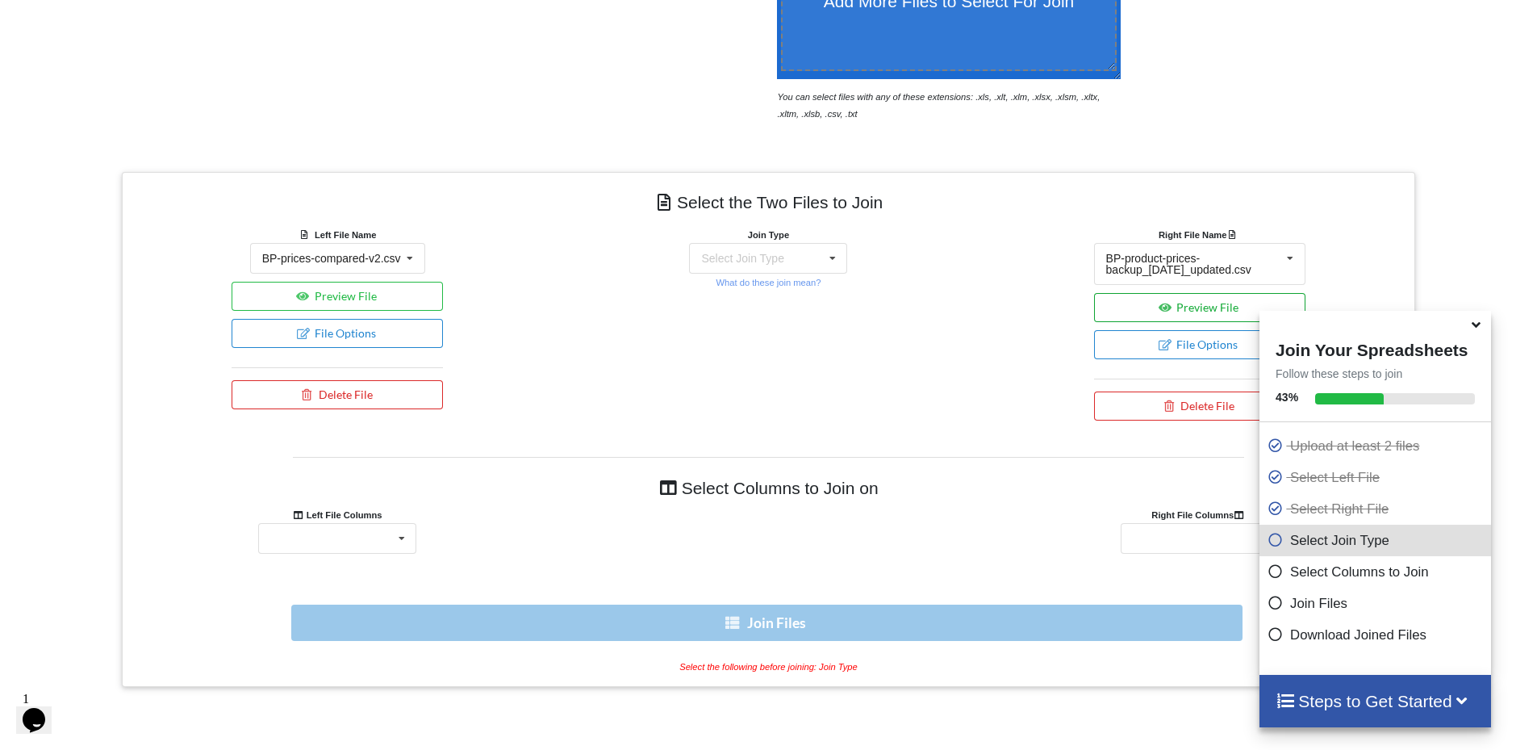
click at [1162, 308] on icon at bounding box center [1165, 307] width 14 height 10
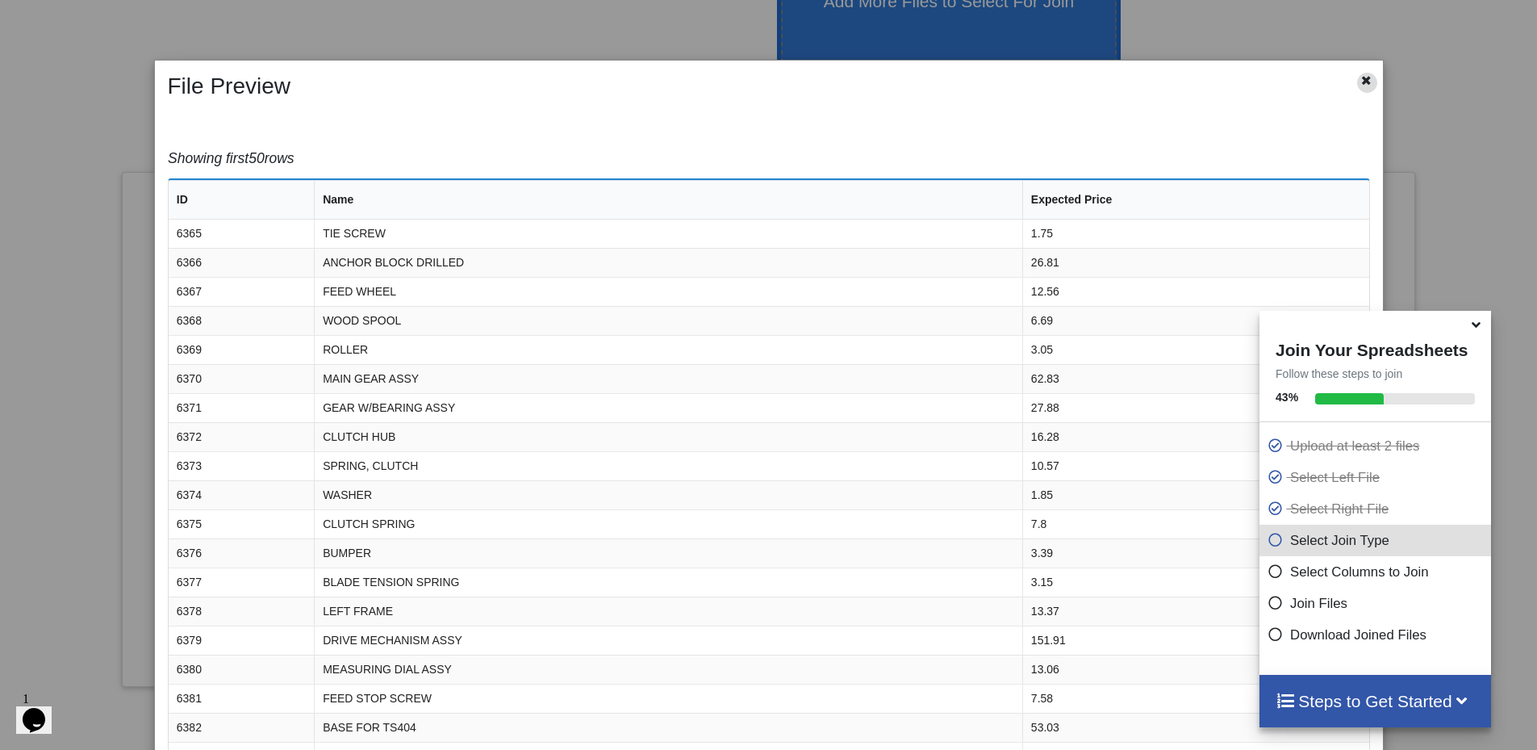
click at [1363, 81] on icon at bounding box center [1367, 78] width 14 height 11
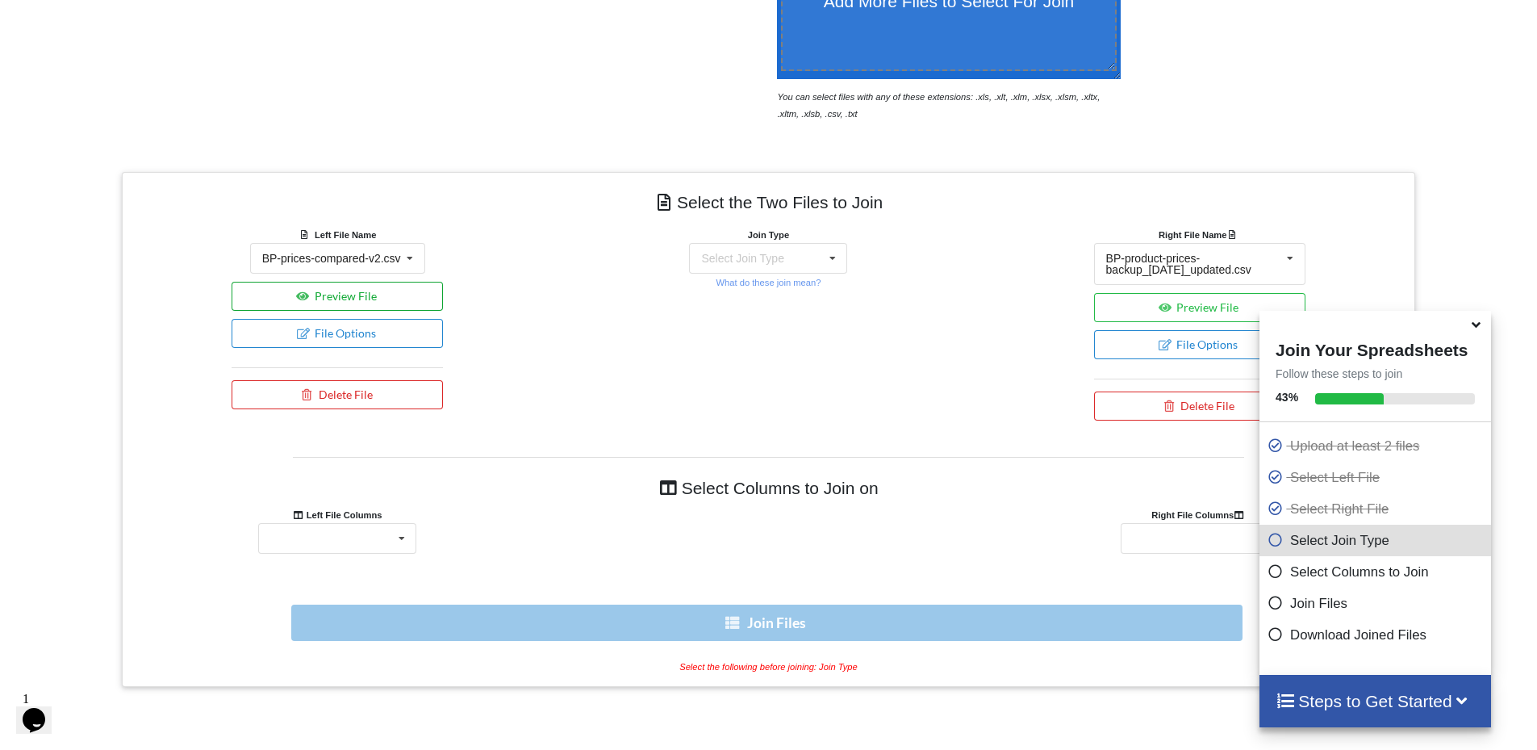
click at [379, 297] on button "Preview File" at bounding box center [337, 296] width 211 height 29
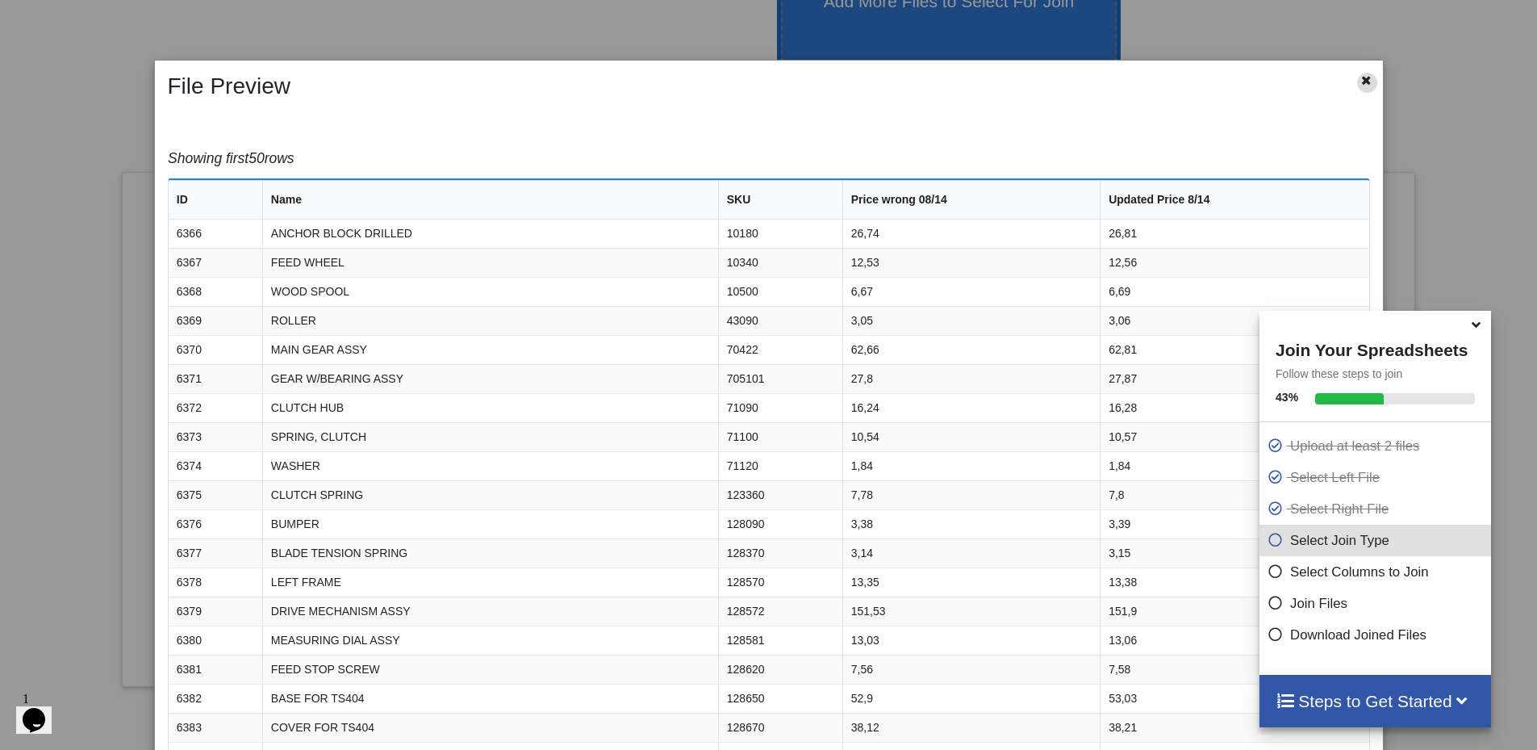
click at [1360, 79] on icon at bounding box center [1367, 78] width 14 height 11
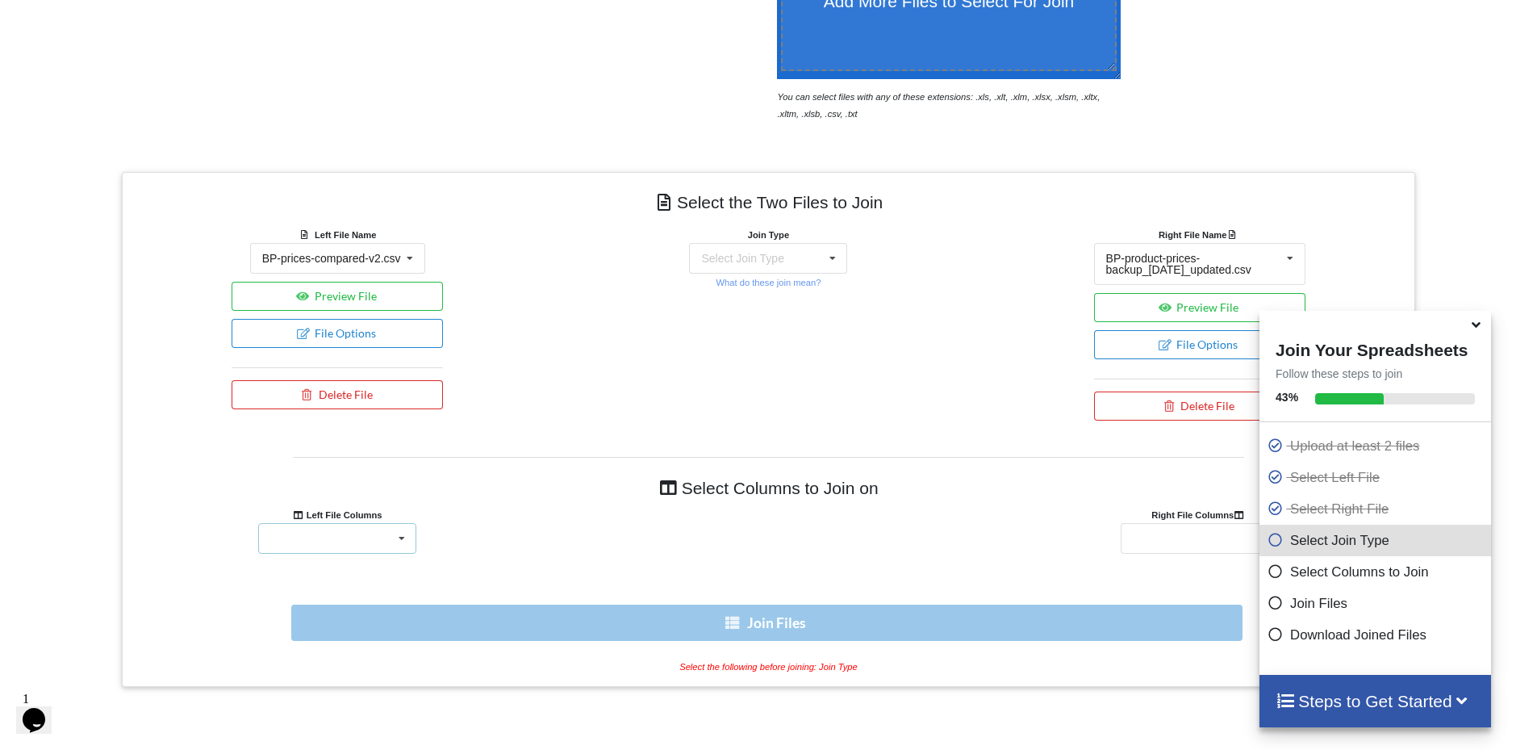
click at [349, 535] on div "ID Name SKU Price wrong 08/14 Updated Price 8/14" at bounding box center [337, 538] width 158 height 31
click at [336, 561] on div "ID" at bounding box center [337, 568] width 157 height 30
click at [1195, 535] on div "ID Name Expected Price" at bounding box center [1200, 538] width 158 height 31
click at [1151, 565] on div "ID" at bounding box center [1200, 568] width 157 height 30
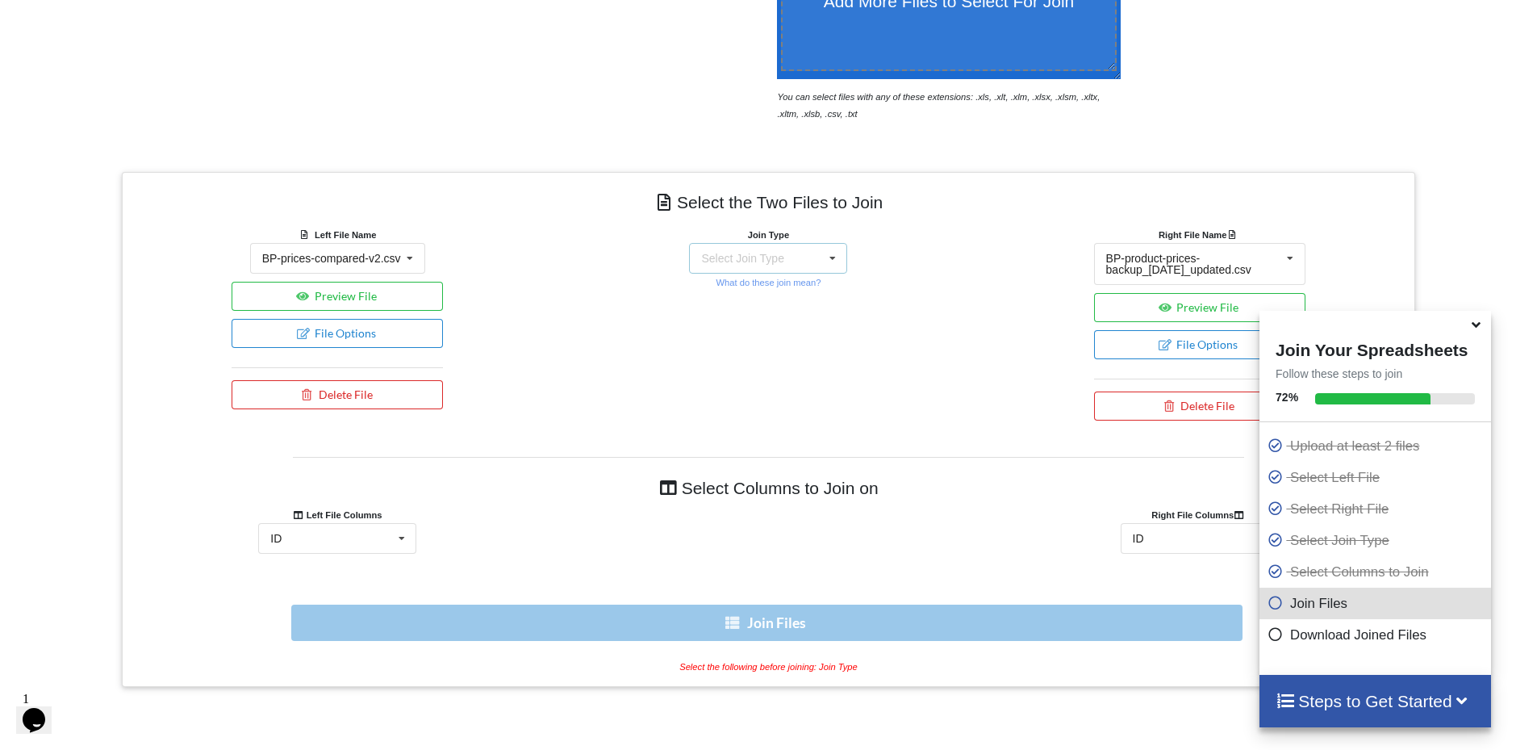
click at [749, 253] on div "Select Join Type" at bounding box center [742, 258] width 82 height 11
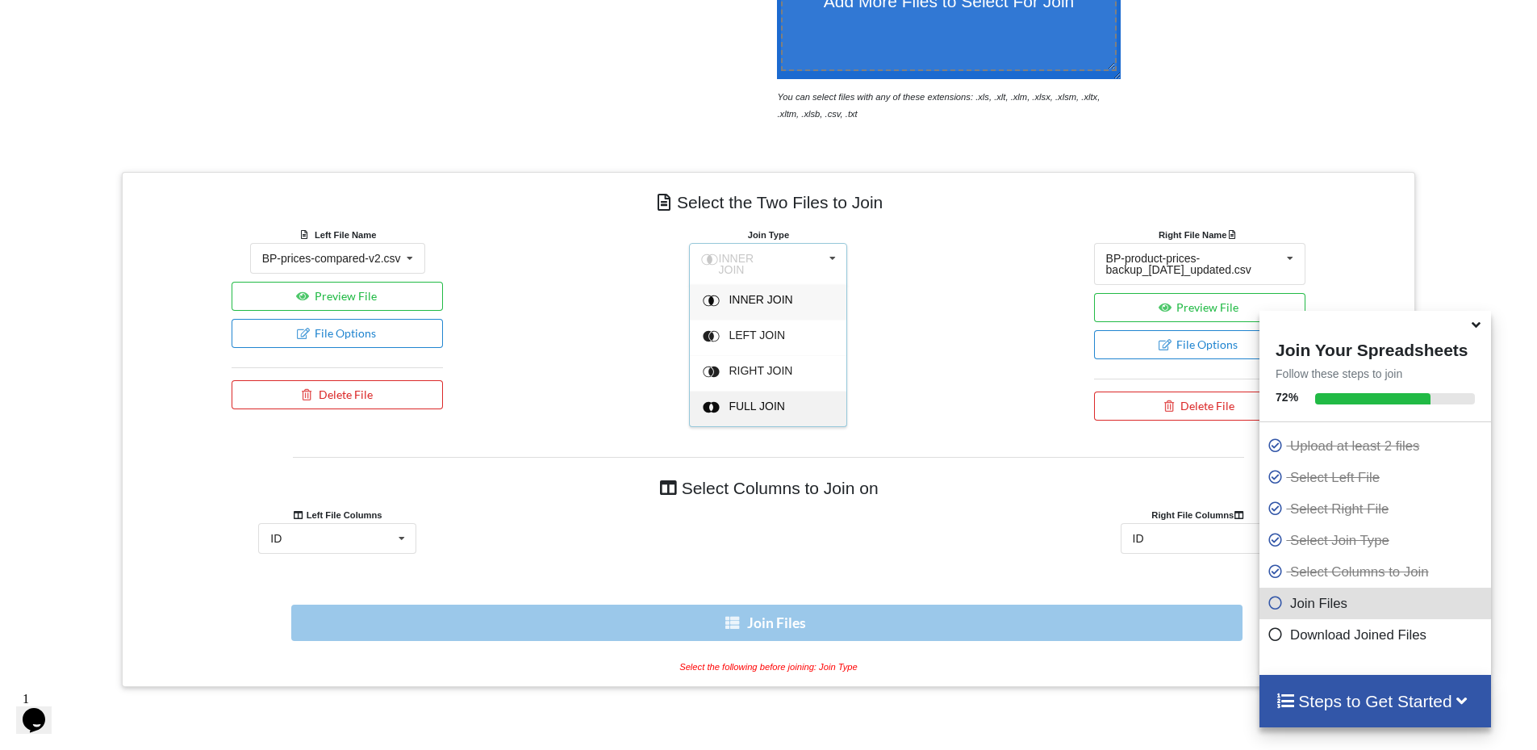
click at [743, 306] on span "FULL JOIN" at bounding box center [761, 299] width 64 height 13
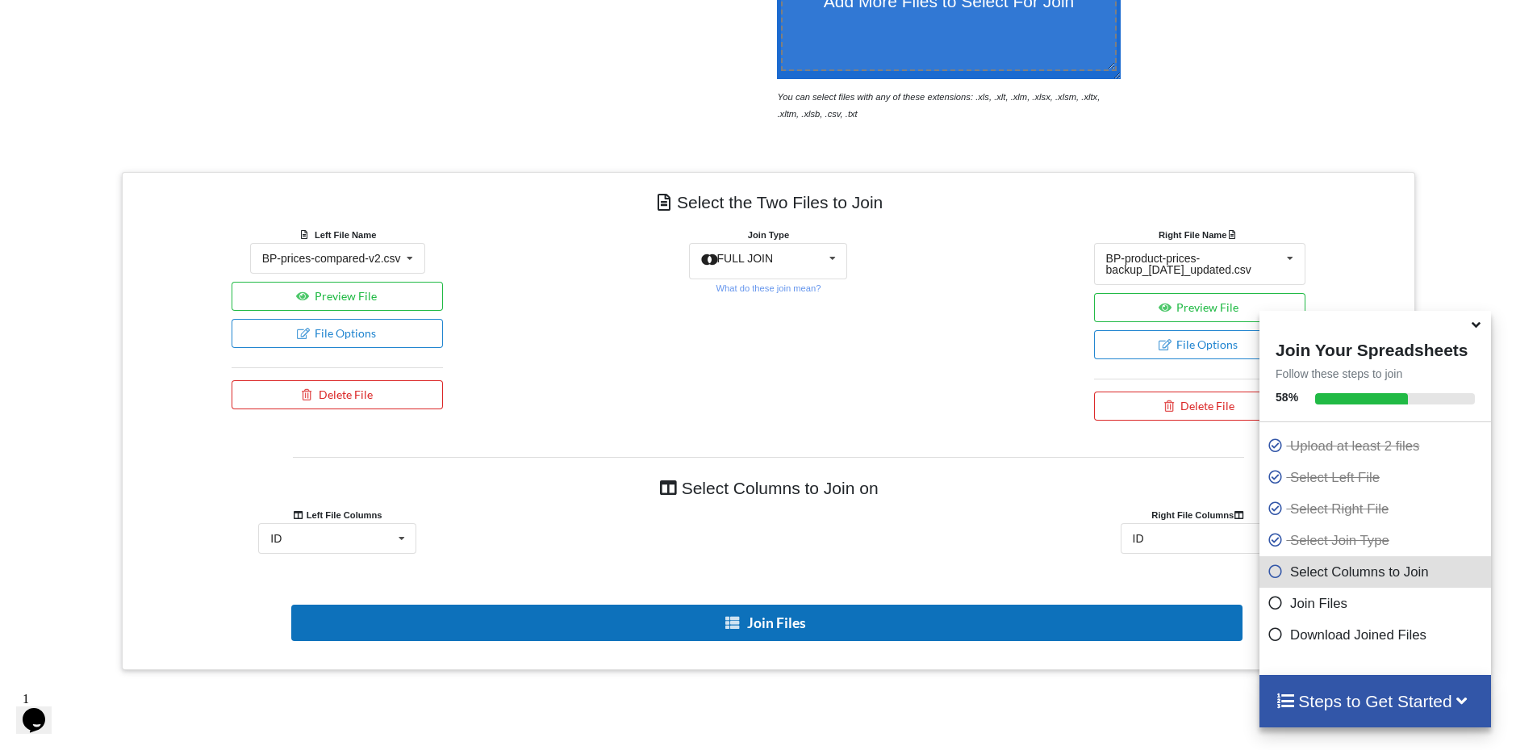
click at [764, 623] on button "Join Files" at bounding box center [766, 622] width 951 height 36
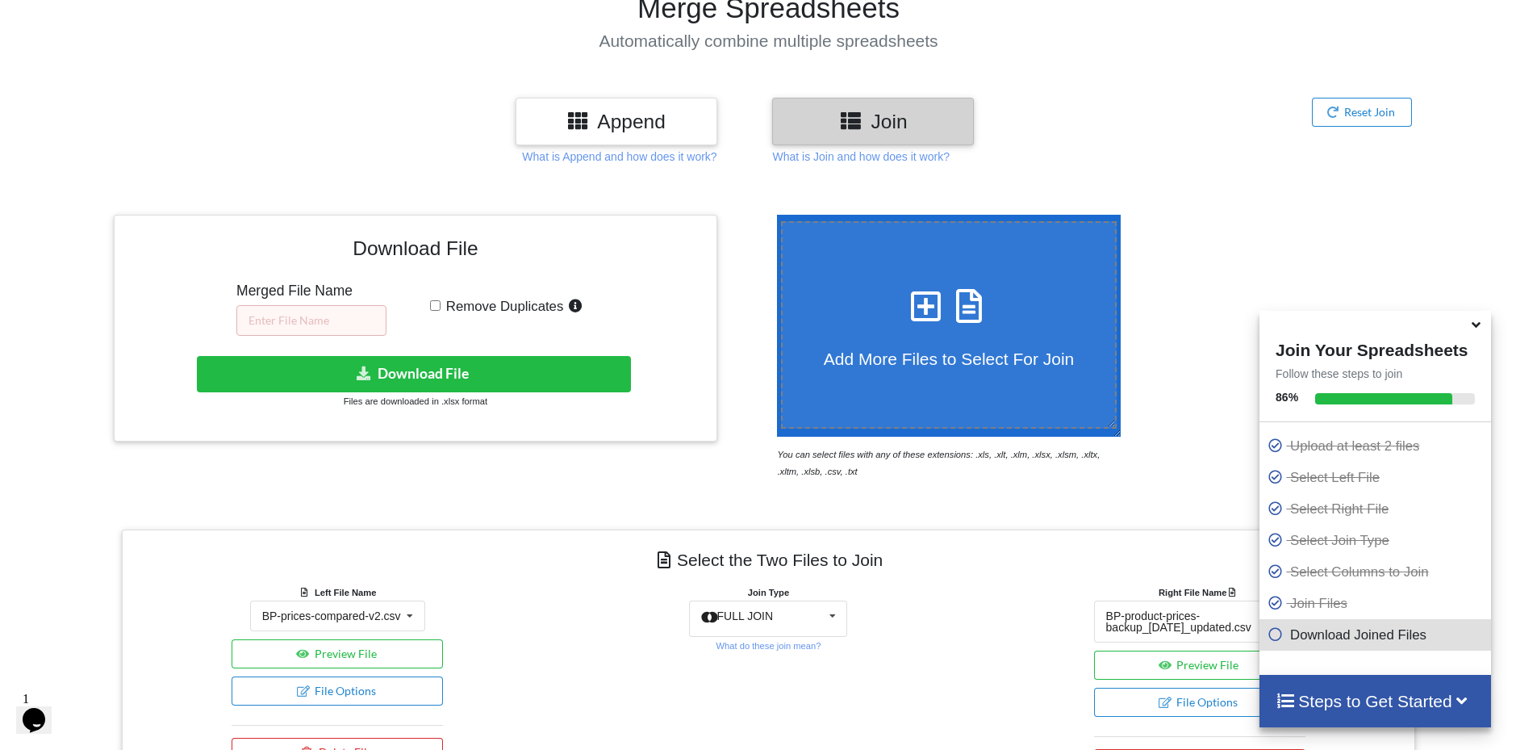
scroll to position [95, 0]
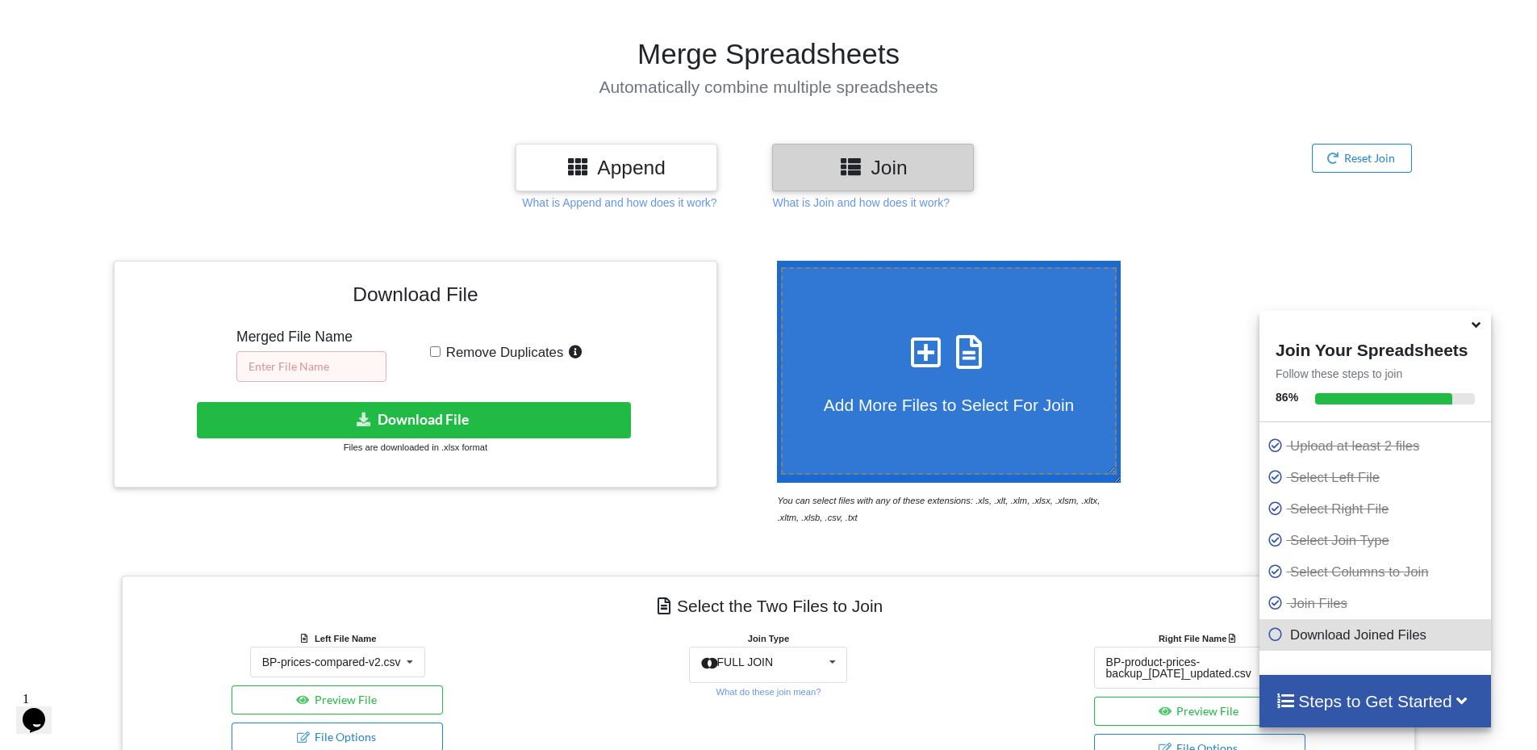
click at [303, 360] on input "text" at bounding box center [311, 366] width 150 height 31
click at [257, 367] on input "text" at bounding box center [311, 366] width 150 height 31
paste input "BP-prices-compared-v"
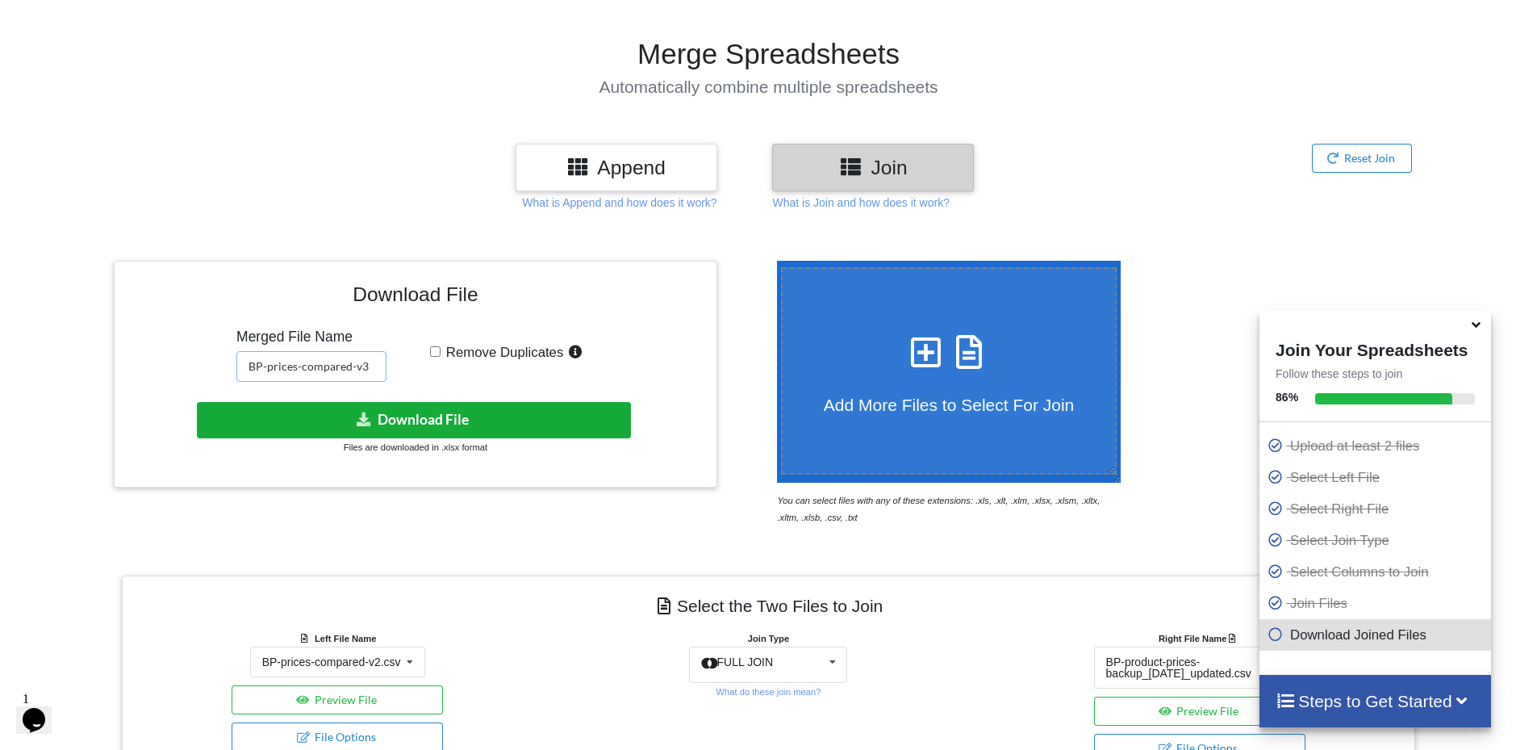
type input "BP-prices-compared-v3"
click at [406, 414] on button "Download File" at bounding box center [414, 420] width 434 height 36
